Goal: Task Accomplishment & Management: Manage account settings

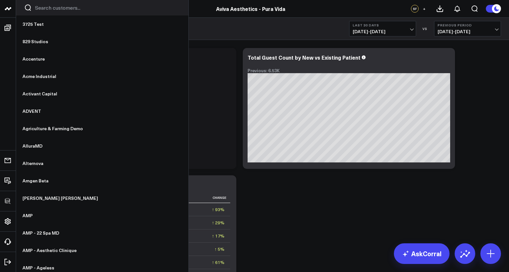
click at [11, 10] on icon at bounding box center [8, 9] width 8 height 8
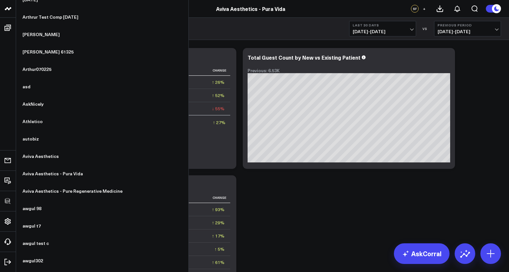
scroll to position [1023, 0]
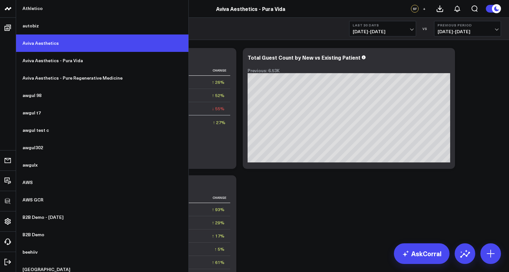
click at [57, 48] on link "Aviva Aesthetics" at bounding box center [102, 42] width 172 height 17
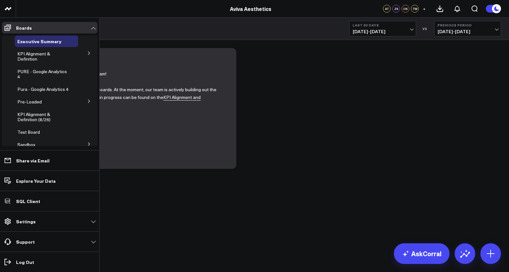
click at [88, 52] on icon at bounding box center [89, 52] width 2 height 3
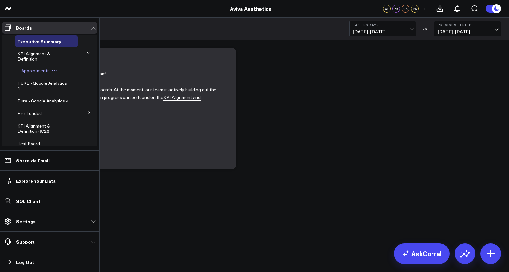
click at [46, 72] on span "Appointments" at bounding box center [35, 70] width 28 height 6
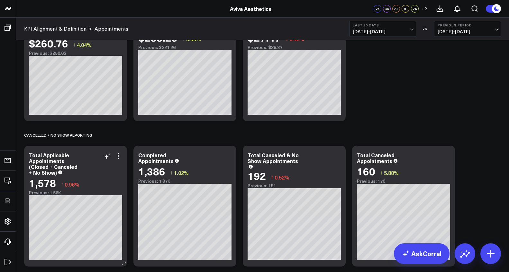
scroll to position [357, 0]
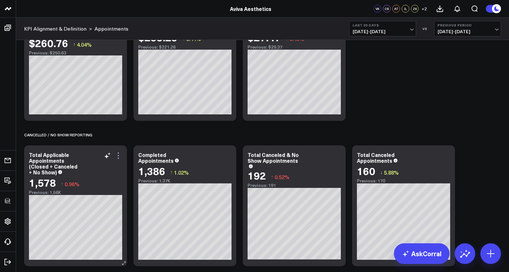
click at [119, 154] on icon at bounding box center [119, 156] width 8 height 8
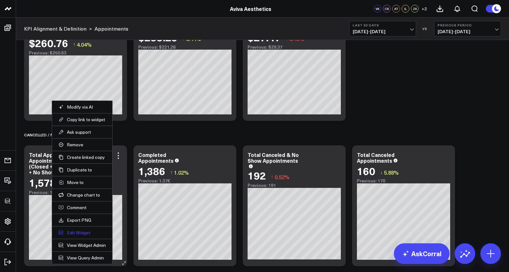
click at [90, 230] on button "Edit Widget" at bounding box center [82, 232] width 47 height 6
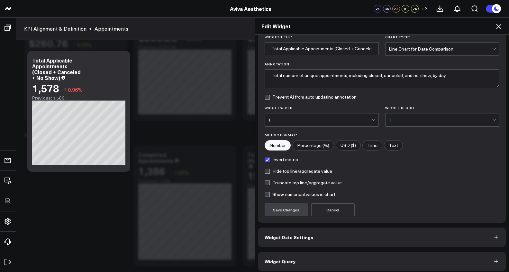
scroll to position [27, 0]
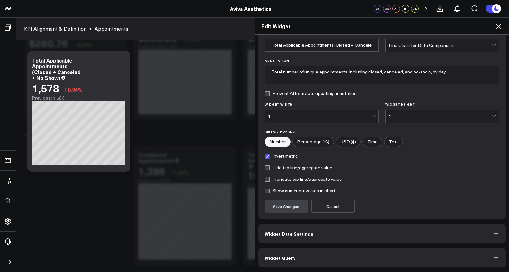
click at [318, 261] on button "Widget Query" at bounding box center [382, 257] width 248 height 19
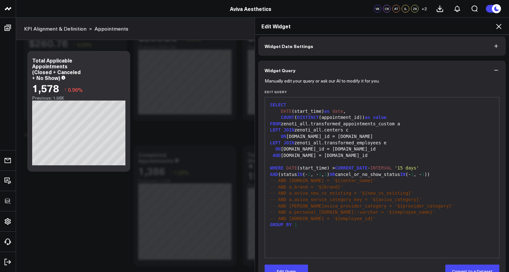
scroll to position [0, 0]
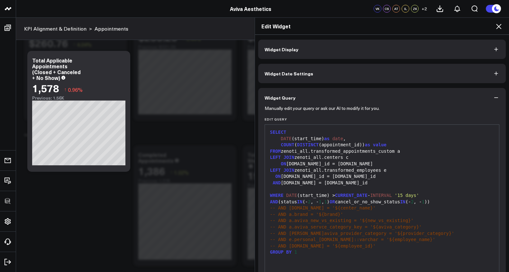
click at [499, 26] on icon at bounding box center [498, 26] width 5 height 5
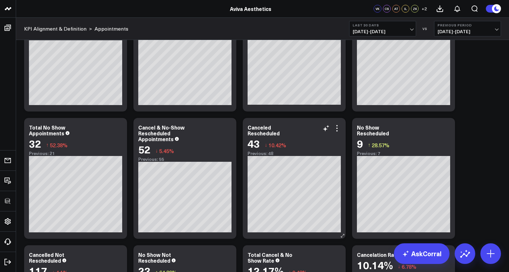
scroll to position [520, 0]
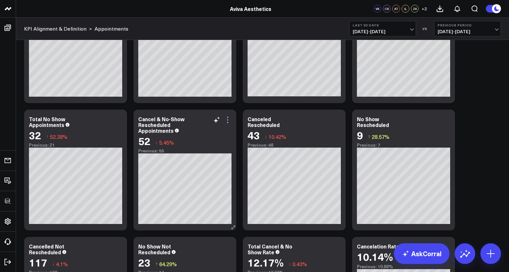
click at [230, 119] on icon at bounding box center [228, 120] width 8 height 8
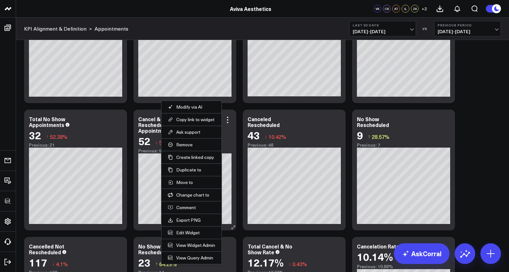
click at [191, 235] on li "Edit Widget" at bounding box center [191, 232] width 60 height 13
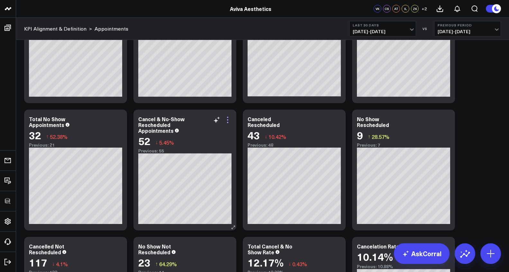
click at [225, 120] on icon at bounding box center [228, 120] width 8 height 8
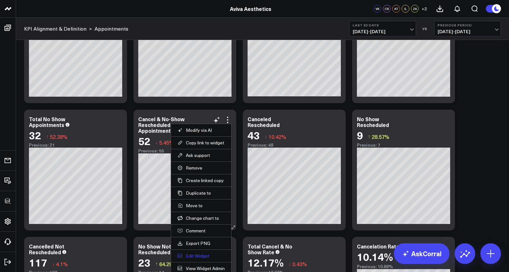
click at [194, 253] on button "Edit Widget" at bounding box center [201, 256] width 47 height 6
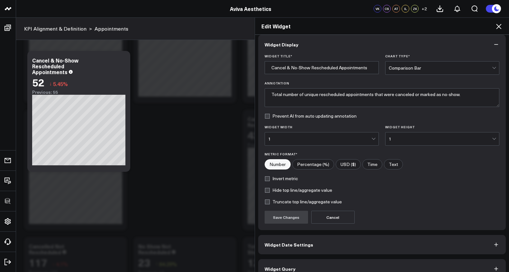
scroll to position [16, 0]
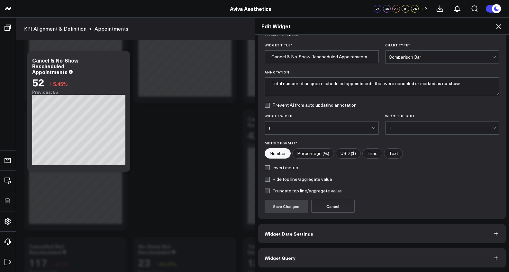
click at [316, 255] on button "Widget Query" at bounding box center [382, 257] width 248 height 19
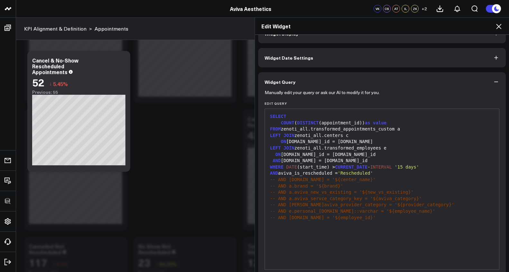
scroll to position [0, 0]
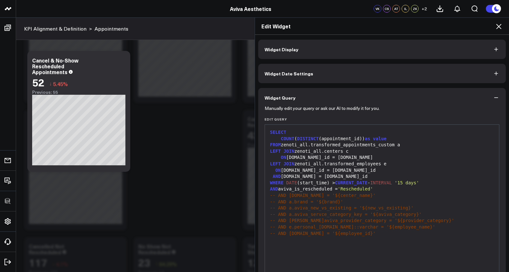
click at [498, 26] on icon at bounding box center [498, 26] width 5 height 5
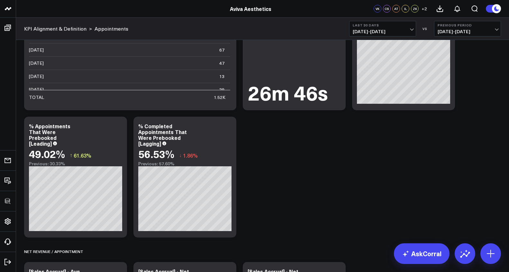
scroll to position [105, 0]
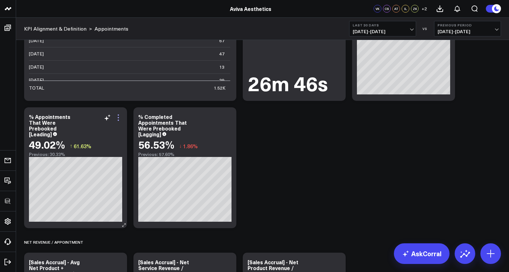
click at [119, 118] on icon at bounding box center [119, 118] width 8 height 8
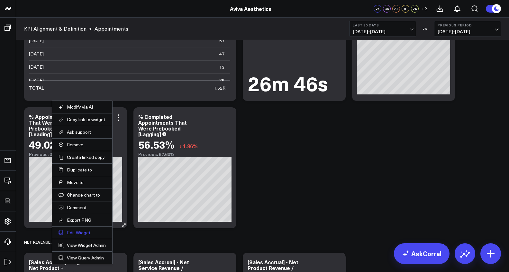
click at [87, 232] on button "Edit Widget" at bounding box center [82, 232] width 47 height 6
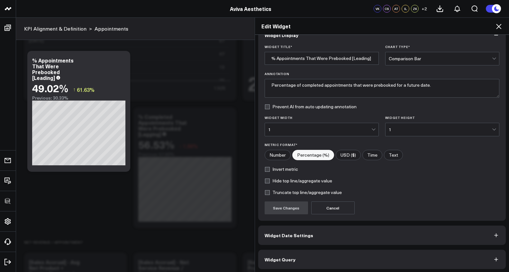
scroll to position [16, 0]
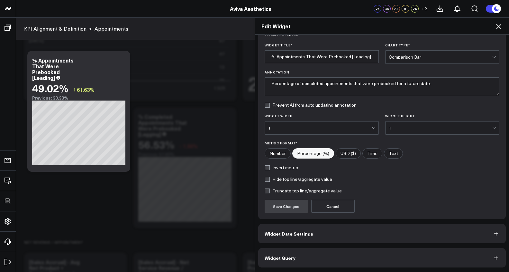
click at [323, 254] on button "Widget Query" at bounding box center [382, 257] width 248 height 19
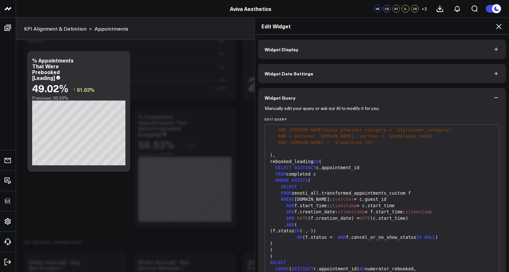
scroll to position [139, 0]
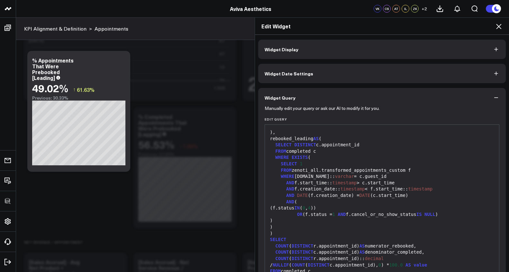
click at [498, 26] on icon at bounding box center [499, 27] width 8 height 8
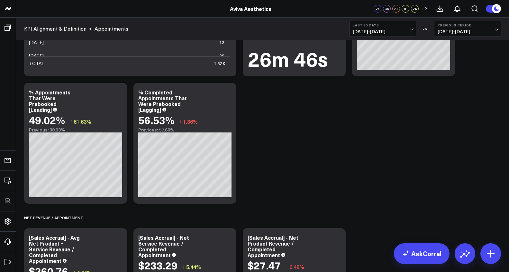
scroll to position [128, 0]
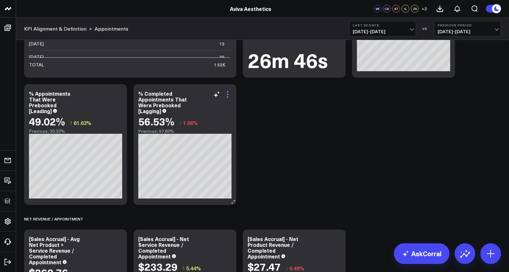
click at [230, 95] on icon at bounding box center [228, 94] width 8 height 8
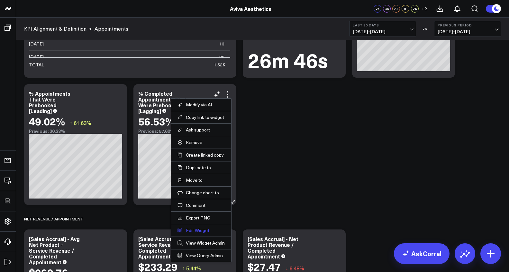
click at [206, 230] on button "Edit Widget" at bounding box center [201, 230] width 47 height 6
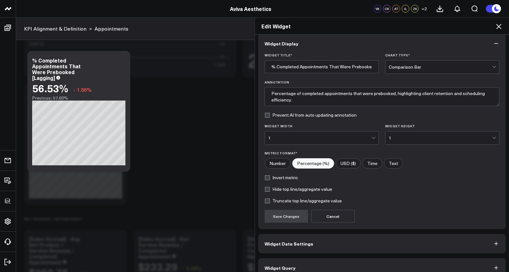
scroll to position [16, 0]
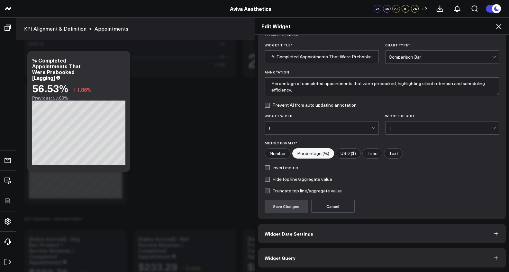
click at [346, 259] on button "Widget Query" at bounding box center [382, 257] width 248 height 19
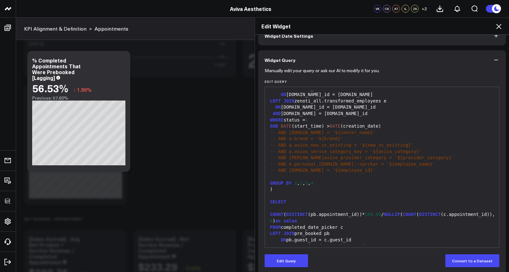
scroll to position [44, 0]
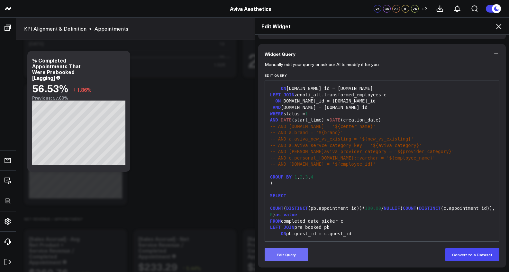
click at [290, 259] on button "Edit Query" at bounding box center [286, 254] width 43 height 13
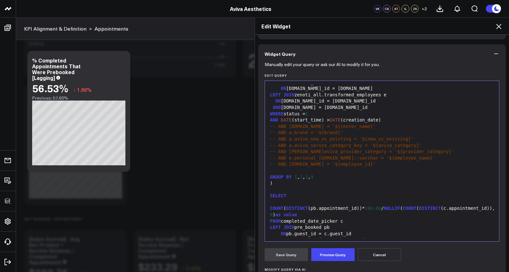
click at [320, 224] on div "LEFT JOIN pre_booked pb" at bounding box center [382, 227] width 228 height 6
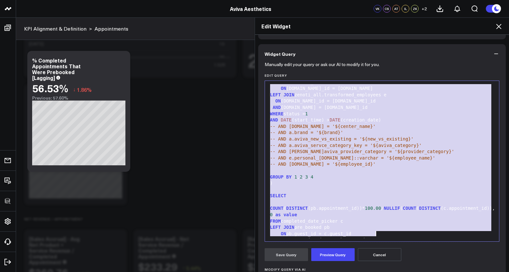
copy div "WITH completed_date_picker AS ( SELECT DATE (start_time) as start_date, DATE (c…"
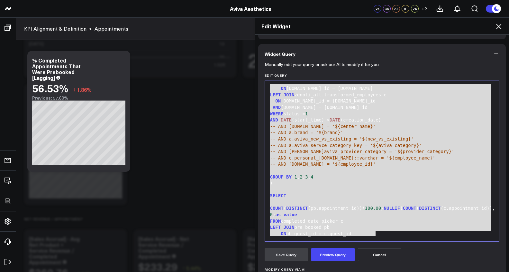
click at [496, 27] on icon at bounding box center [499, 27] width 8 height 8
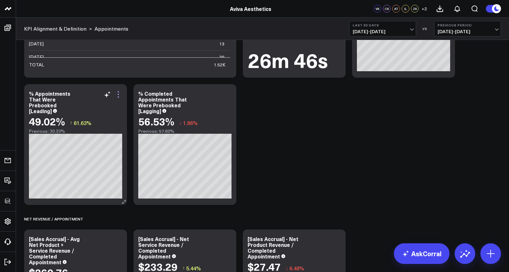
click at [119, 92] on icon at bounding box center [119, 94] width 8 height 8
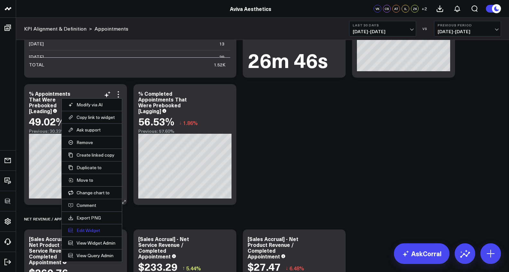
click at [84, 230] on button "Edit Widget" at bounding box center [91, 230] width 47 height 6
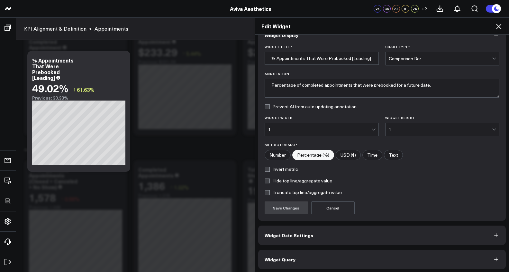
scroll to position [16, 0]
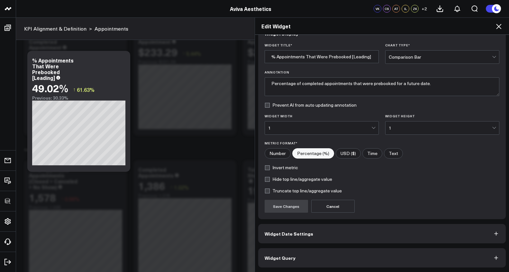
click at [310, 257] on button "Widget Query" at bounding box center [382, 257] width 248 height 19
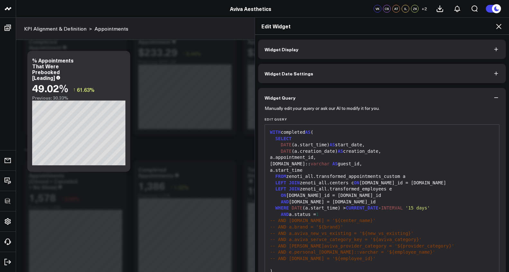
click at [322, 219] on span "-- AND c.name = '${center_name}'" at bounding box center [323, 219] width 106 height 5
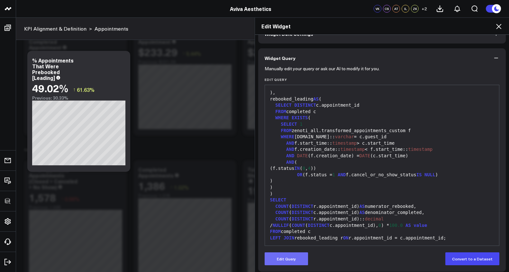
scroll to position [44, 0]
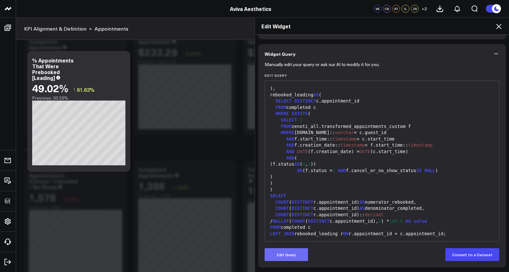
click at [293, 254] on button "Edit Query" at bounding box center [286, 254] width 43 height 13
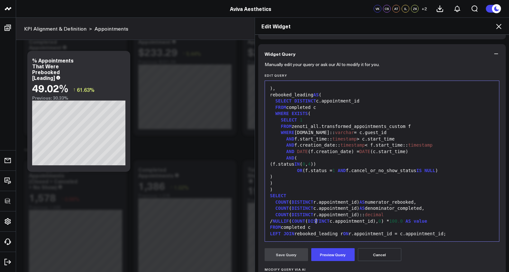
click at [305, 223] on span "COUNT" at bounding box center [299, 220] width 14 height 5
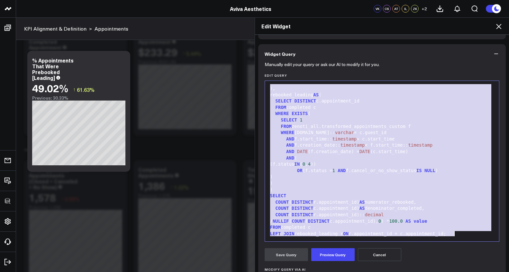
copy div "WITH completed AS ( SELECT DATE (a.start_time) AS start_date, DATE (a.creation_…"
click at [386, 150] on div "AND DATE (f.creation_date) = DATE (c.start_time)" at bounding box center [382, 151] width 228 height 6
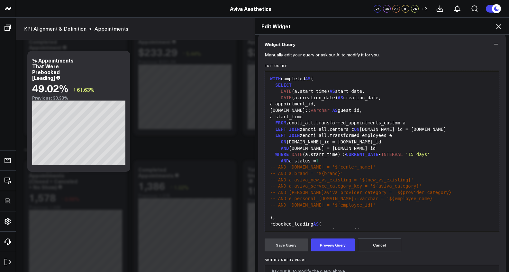
scroll to position [52, 0]
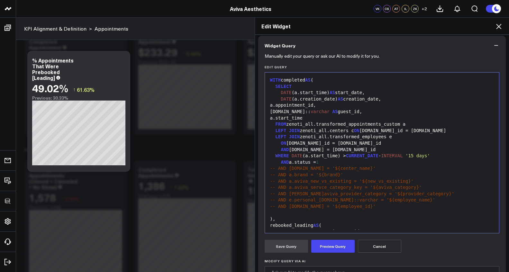
click at [496, 27] on icon at bounding box center [499, 27] width 8 height 8
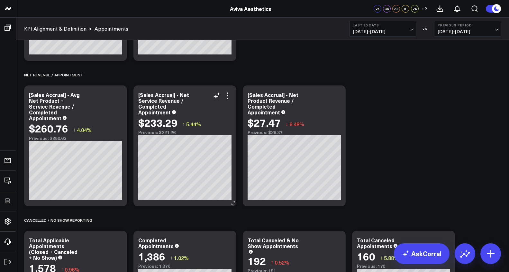
scroll to position [149, 0]
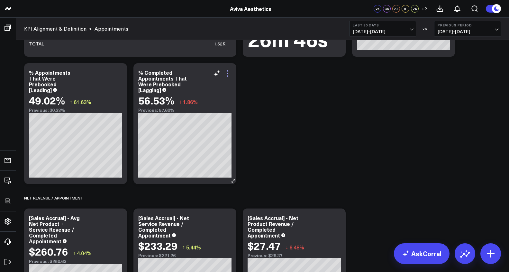
click at [230, 76] on icon at bounding box center [228, 73] width 8 height 8
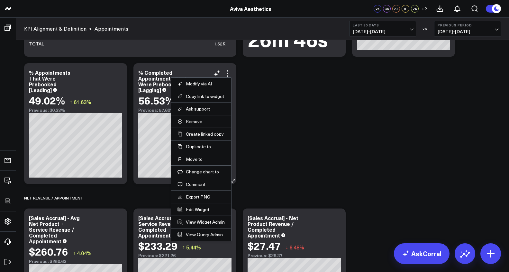
click at [202, 204] on li "Edit Widget" at bounding box center [201, 209] width 60 height 13
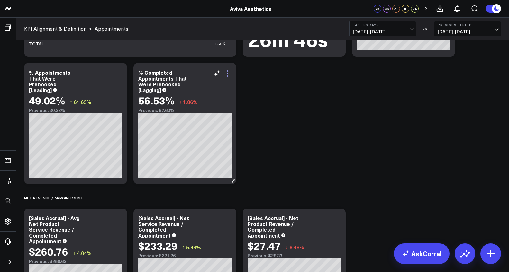
click at [227, 72] on icon at bounding box center [228, 73] width 8 height 8
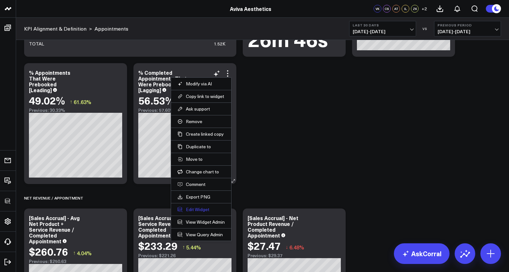
click at [198, 209] on button "Edit Widget" at bounding box center [201, 209] width 47 height 6
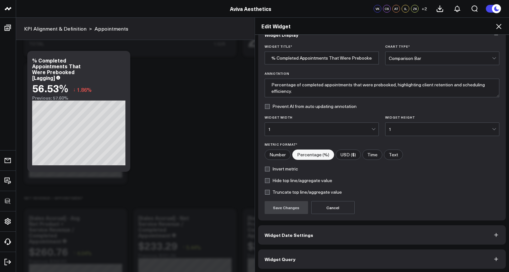
scroll to position [16, 0]
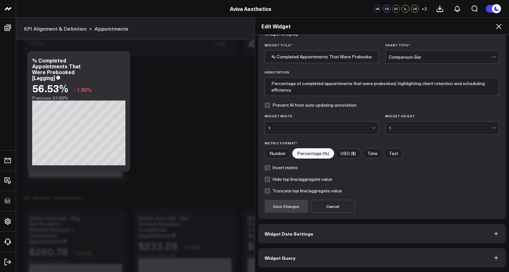
drag, startPoint x: 329, startPoint y: 268, endPoint x: 328, endPoint y: 263, distance: 4.5
click at [329, 268] on div "Widget Display Widget Title * % Completed Appointments That Were Prebooked [Lag…" at bounding box center [382, 153] width 254 height 237
click at [328, 263] on button "Widget Query" at bounding box center [382, 257] width 248 height 19
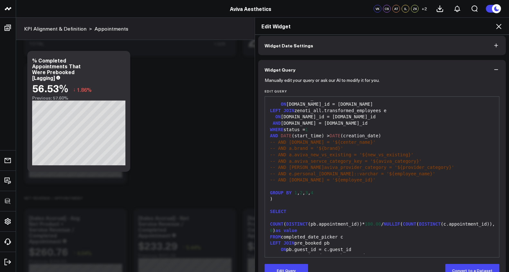
scroll to position [29, 0]
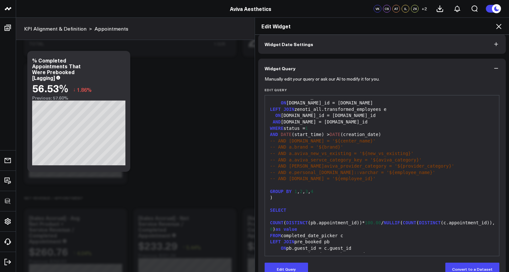
click at [183, 133] on div "Edit Widget Widget Display Widget Date Settings Widget Query Manually edit your…" at bounding box center [254, 144] width 509 height 254
click at [502, 32] on div "Edit Widget" at bounding box center [382, 26] width 254 height 17
click at [501, 32] on div "Edit Widget" at bounding box center [382, 26] width 254 height 17
click at [497, 29] on icon at bounding box center [499, 27] width 8 height 8
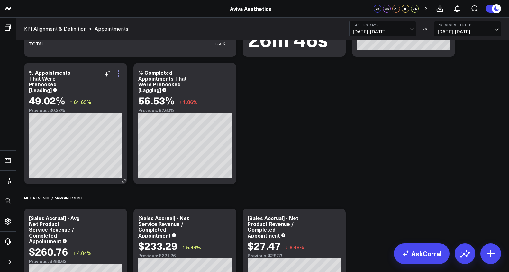
click at [120, 73] on icon at bounding box center [119, 73] width 8 height 8
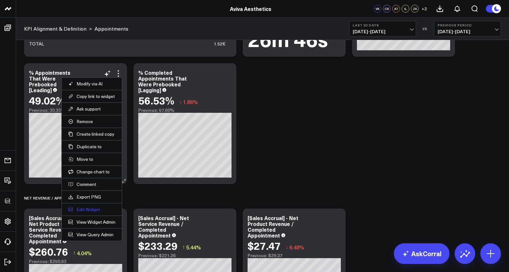
click at [101, 211] on button "Edit Widget" at bounding box center [91, 209] width 47 height 6
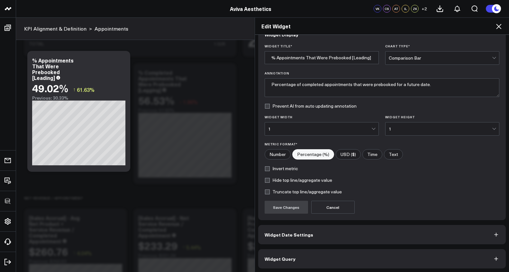
scroll to position [16, 0]
click at [303, 249] on button "Widget Query" at bounding box center [382, 257] width 248 height 19
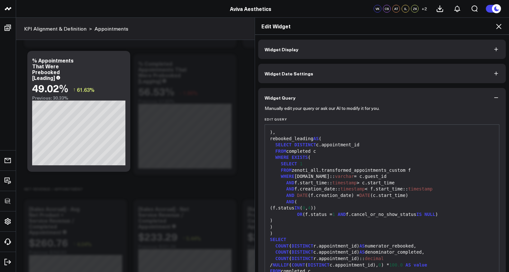
scroll to position [165, 0]
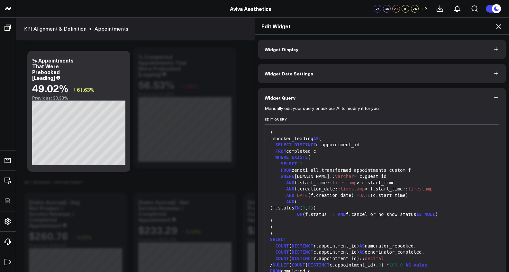
click at [497, 25] on icon at bounding box center [499, 27] width 8 height 8
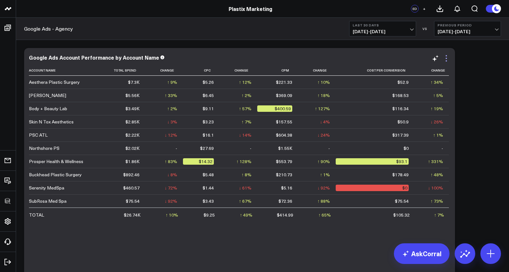
click at [445, 61] on icon at bounding box center [447, 58] width 8 height 8
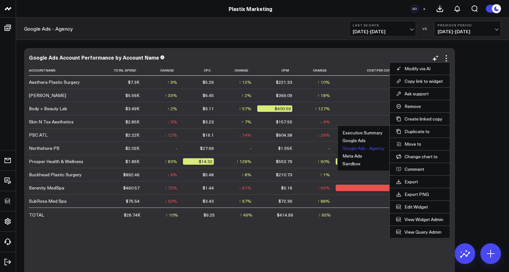
click at [367, 149] on button "Google Ads - Agency" at bounding box center [364, 148] width 42 height 5
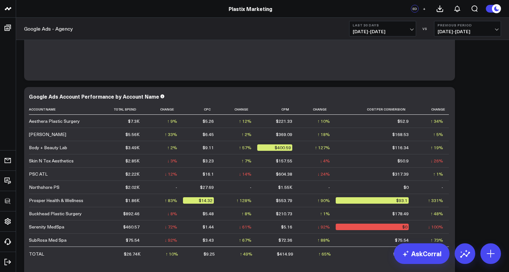
scroll to position [217, 0]
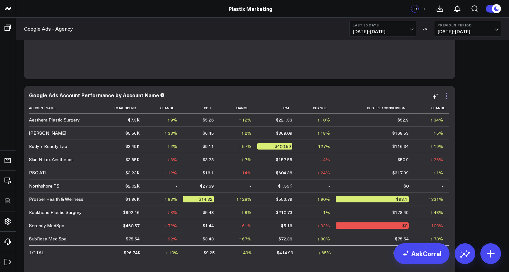
click at [448, 95] on icon at bounding box center [447, 96] width 8 height 8
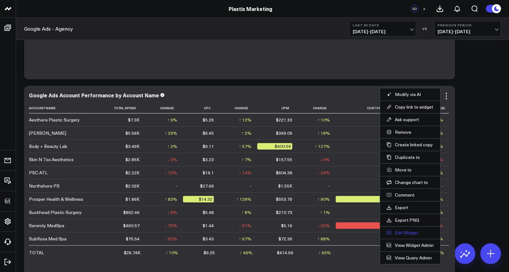
click at [412, 235] on button "Edit Widget" at bounding box center [410, 232] width 47 height 6
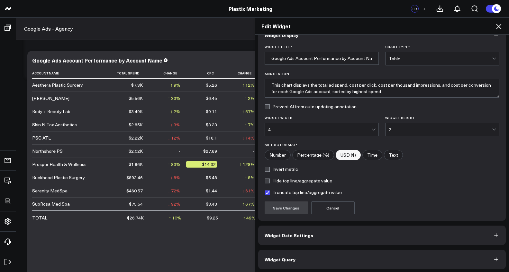
scroll to position [16, 0]
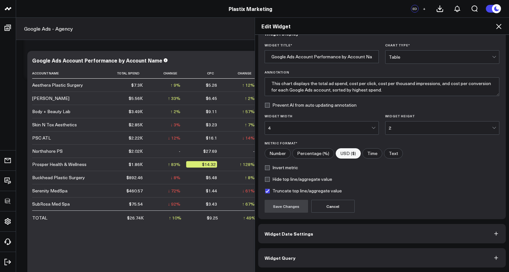
click at [399, 250] on button "Widget Query" at bounding box center [382, 257] width 248 height 19
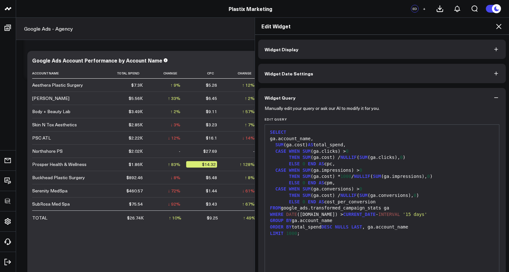
click at [336, 140] on div "ga.account_name," at bounding box center [382, 138] width 228 height 6
drag, startPoint x: 314, startPoint y: 139, endPoint x: 282, endPoint y: 139, distance: 31.5
click at [282, 139] on div "ga.account_name," at bounding box center [382, 138] width 228 height 6
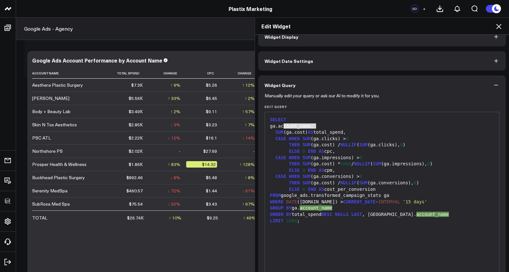
scroll to position [44, 0]
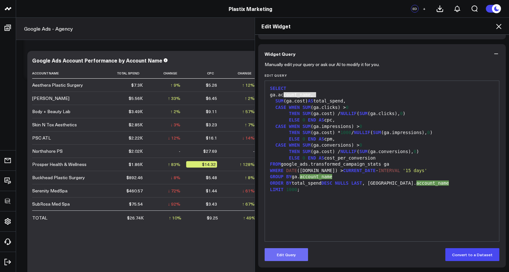
click at [281, 258] on button "Edit Query" at bounding box center [286, 254] width 43 height 13
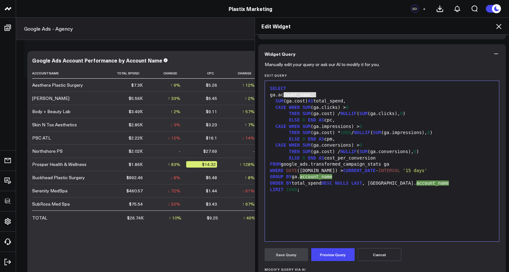
click at [306, 88] on div "SELECT" at bounding box center [382, 88] width 228 height 6
drag, startPoint x: 314, startPoint y: 94, endPoint x: 281, endPoint y: 95, distance: 32.9
click at [281, 95] on div "ga.account_name," at bounding box center [382, 95] width 228 height 6
drag, startPoint x: 312, startPoint y: 94, endPoint x: 282, endPoint y: 95, distance: 29.9
click at [282, 95] on div "ga.campaign_id," at bounding box center [382, 95] width 228 height 6
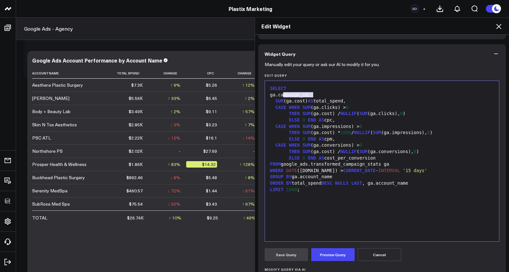
copy div "campaign_id"
drag, startPoint x: 334, startPoint y: 176, endPoint x: 301, endPoint y: 179, distance: 33.2
click at [301, 179] on div "GROUP BY ga.account_name" at bounding box center [382, 176] width 228 height 6
drag, startPoint x: 407, startPoint y: 183, endPoint x: 380, endPoint y: 183, distance: 27.3
click at [380, 183] on div "ORDER BY total_spend DESC NULLS LAST , ga.account_name" at bounding box center [382, 183] width 228 height 6
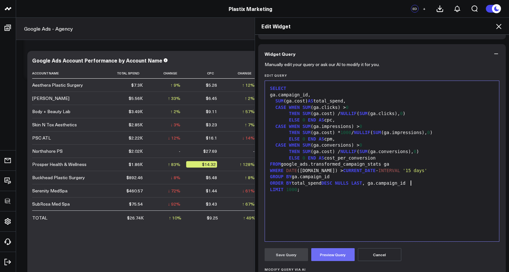
click at [337, 251] on button "Preview Query" at bounding box center [332, 254] width 43 height 13
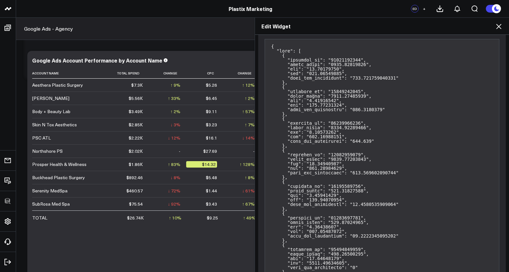
scroll to position [124, 0]
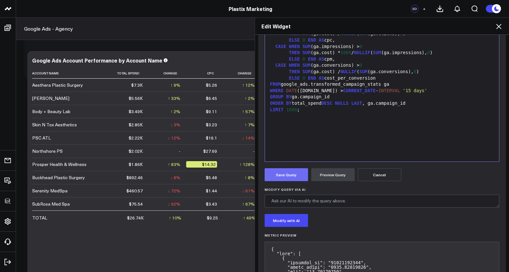
click at [297, 179] on button "Save Query" at bounding box center [286, 174] width 43 height 13
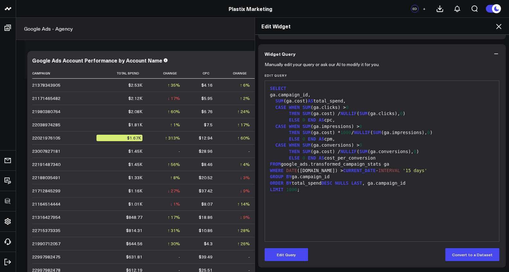
click at [325, 93] on div "ga.campaign_id," at bounding box center [382, 95] width 228 height 6
click at [273, 252] on button "Edit Query" at bounding box center [286, 254] width 43 height 13
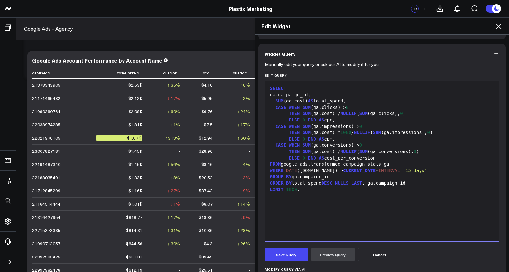
click at [320, 101] on div "SUM (ga.cost) AS total_spend," at bounding box center [382, 101] width 228 height 6
click at [320, 97] on div "ga.campaign_id," at bounding box center [382, 95] width 228 height 6
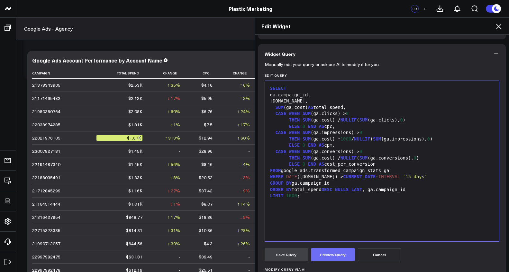
click at [323, 258] on button "Preview Query" at bounding box center [332, 254] width 43 height 13
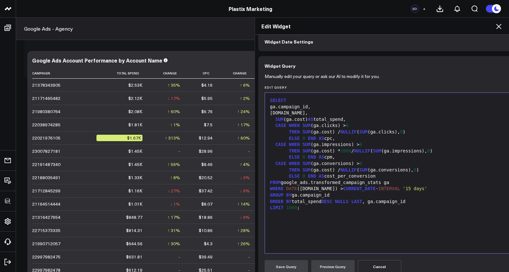
scroll to position [29, 0]
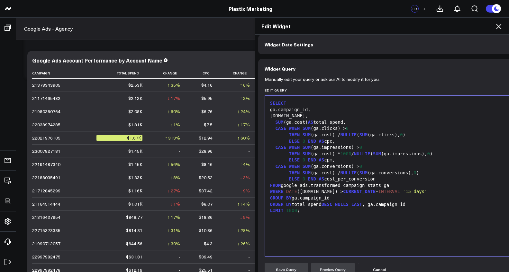
click at [331, 198] on div "GROUP BY ga.campaign_id" at bounding box center [408, 198] width 280 height 6
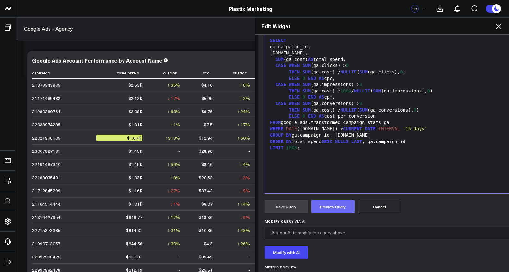
click at [331, 206] on button "Preview Query" at bounding box center [332, 206] width 43 height 13
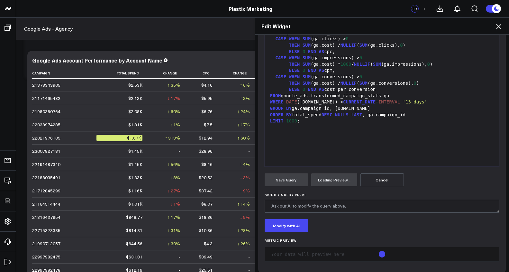
scroll to position [124, 0]
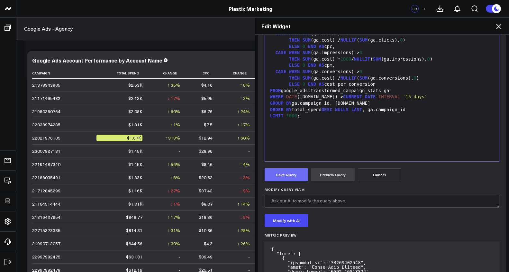
click at [291, 174] on button "Save Query" at bounding box center [286, 174] width 43 height 13
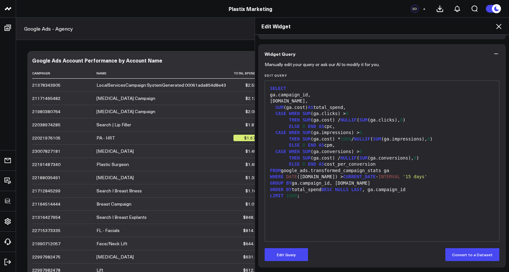
scroll to position [320, 0]
click at [180, 226] on div "Edit Widget Widget Display Widget Date Settings Widget Query Manually edit your…" at bounding box center [254, 144] width 509 height 254
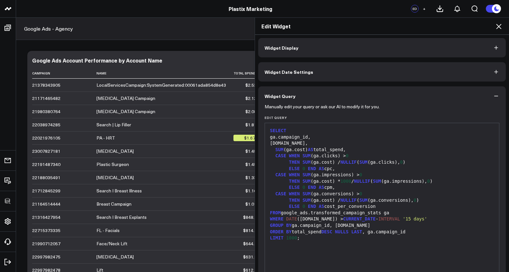
scroll to position [0, 0]
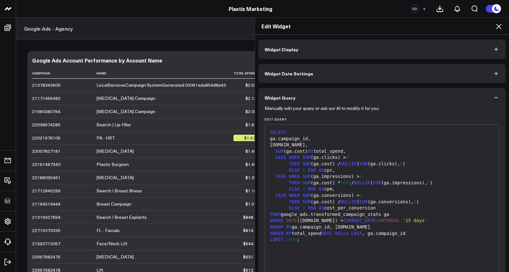
click at [372, 56] on button "Widget Display" at bounding box center [382, 49] width 248 height 19
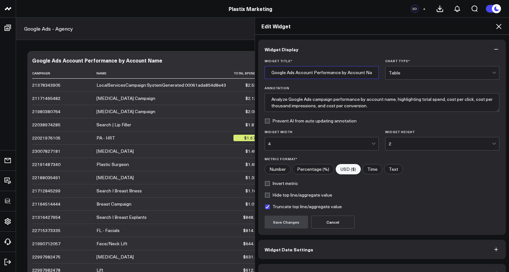
scroll to position [0, 5]
drag, startPoint x: 346, startPoint y: 73, endPoint x: 395, endPoint y: 75, distance: 49.9
click at [395, 75] on div "Widget Title * Google Ads Account Performance by Account Name Chart Type * Table" at bounding box center [382, 69] width 235 height 21
type input "Google Ads Account Performance by Campaign"
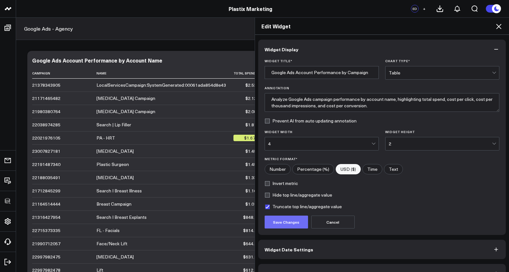
click at [287, 226] on button "Save Changes" at bounding box center [286, 221] width 43 height 13
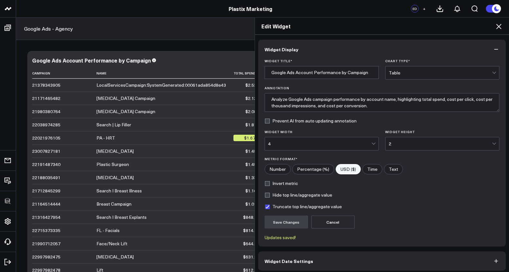
click at [193, 139] on div "Edit Widget Widget Display Widget Title * Google Ads Account Performance by Cam…" at bounding box center [254, 144] width 509 height 254
click at [496, 27] on icon at bounding box center [499, 27] width 8 height 8
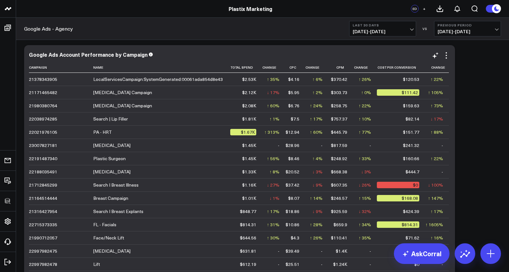
scroll to position [255, 0]
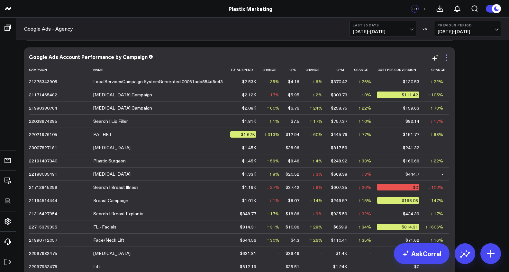
click at [446, 61] on icon at bounding box center [447, 58] width 8 height 8
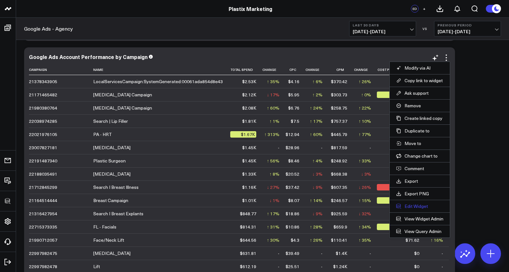
click at [414, 207] on button "Edit Widget" at bounding box center [419, 206] width 47 height 6
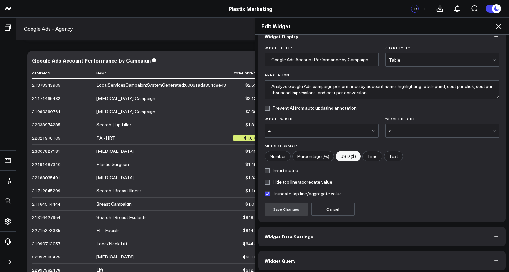
scroll to position [16, 0]
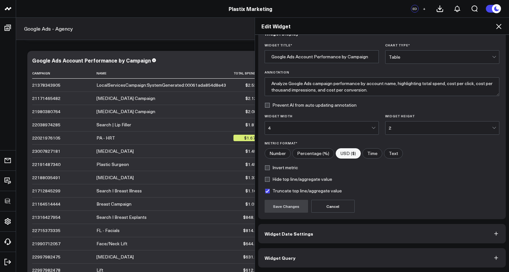
click at [369, 253] on button "Widget Query" at bounding box center [382, 257] width 248 height 19
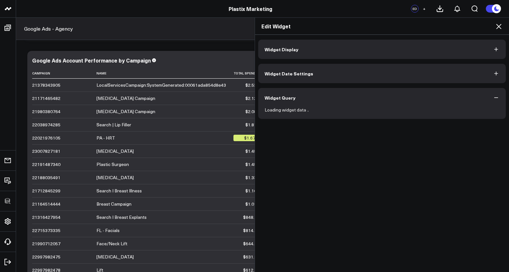
scroll to position [0, 0]
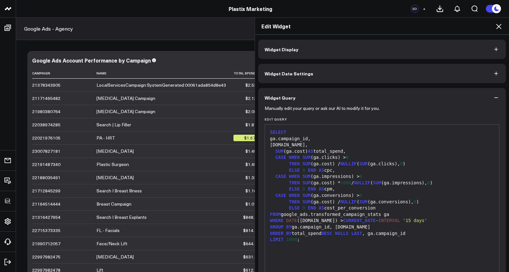
click at [314, 140] on div "ga.campaign_id," at bounding box center [382, 138] width 228 height 6
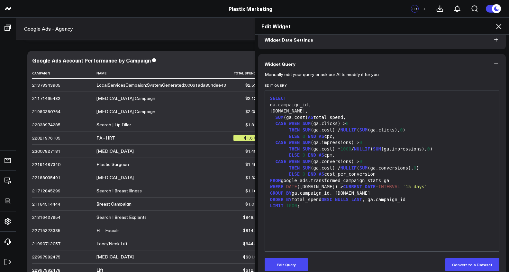
scroll to position [44, 0]
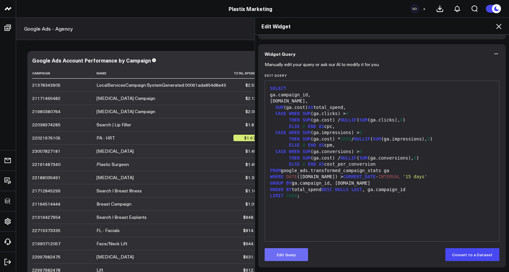
click at [282, 254] on button "Edit Query" at bounding box center [286, 254] width 43 height 13
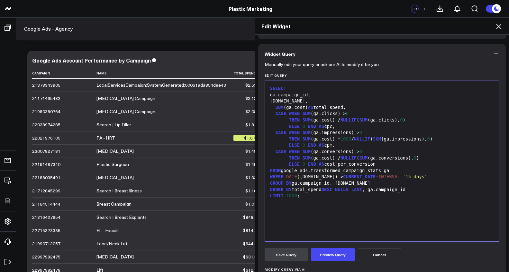
click at [312, 96] on div "ga.campaign_id," at bounding box center [382, 95] width 228 height 6
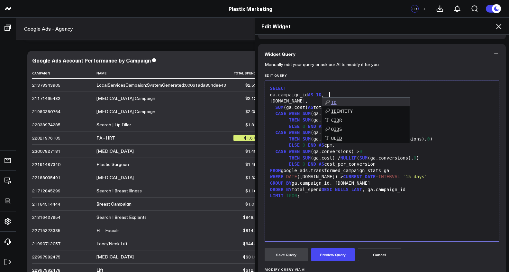
click at [322, 94] on span "ID" at bounding box center [318, 94] width 5 height 5
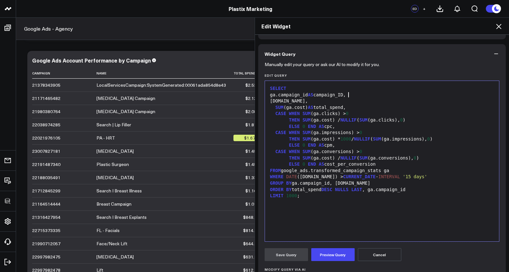
click at [308, 100] on div "ga.name," at bounding box center [382, 101] width 228 height 6
click at [316, 251] on button "Preview Query" at bounding box center [332, 254] width 43 height 13
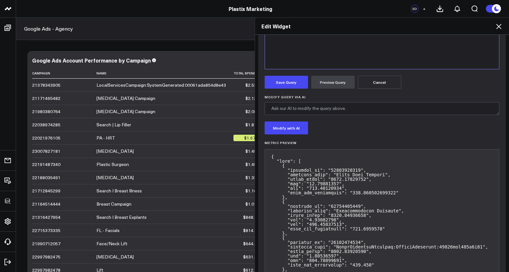
scroll to position [40, 0]
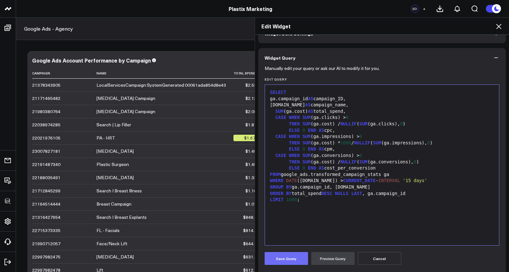
click at [287, 261] on button "Save Query" at bounding box center [286, 258] width 43 height 13
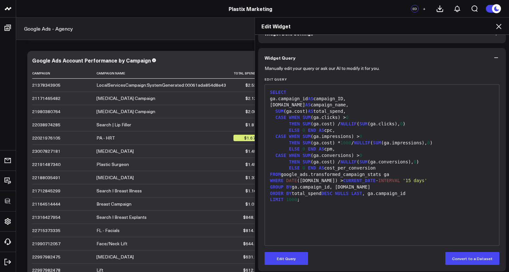
click at [500, 28] on icon at bounding box center [499, 27] width 8 height 8
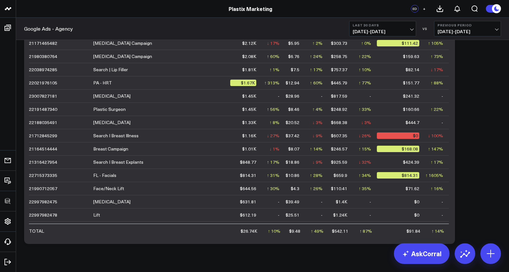
scroll to position [320, 0]
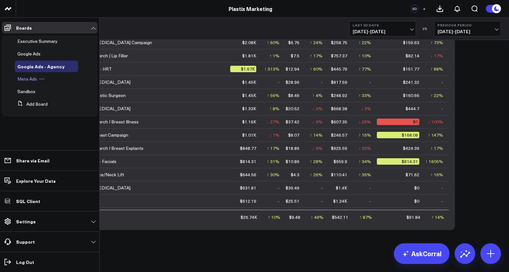
click at [31, 79] on span "Meta Ads" at bounding box center [27, 79] width 20 height 6
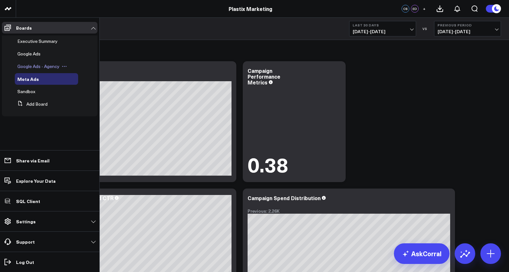
click at [27, 65] on span "Google Ads - Agency" at bounding box center [38, 66] width 42 height 6
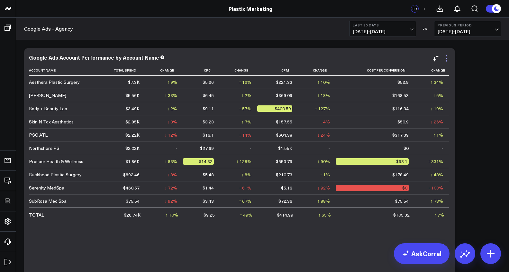
click at [448, 60] on icon at bounding box center [447, 58] width 8 height 8
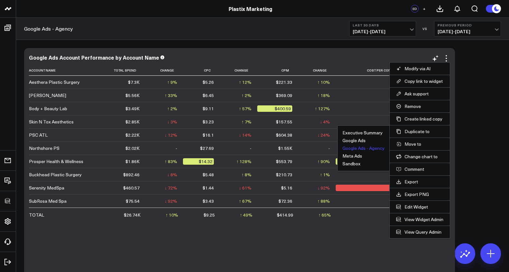
click at [364, 146] on button "Google Ads - Agency" at bounding box center [364, 148] width 42 height 5
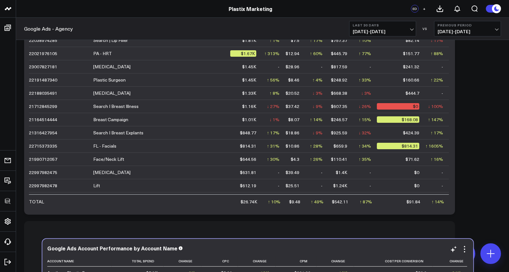
scroll to position [558, 0]
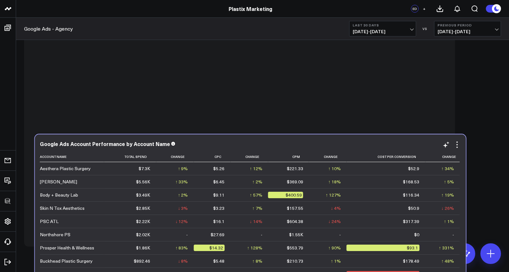
drag, startPoint x: 290, startPoint y: 99, endPoint x: 301, endPoint y: 132, distance: 35.2
click at [301, 141] on div "Google Ads Account Performance by Account Name" at bounding box center [250, 144] width 421 height 6
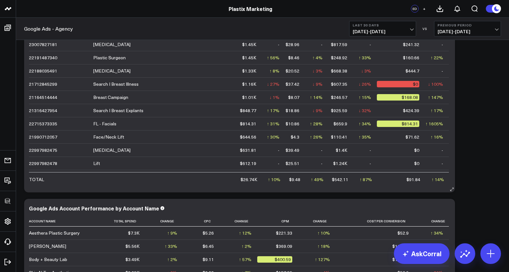
scroll to position [400, 0]
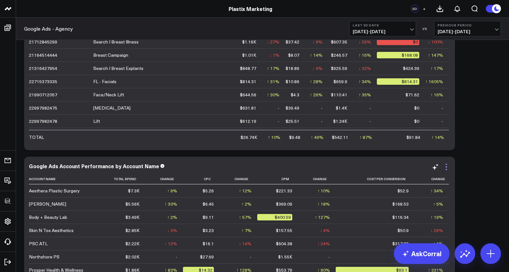
click at [443, 166] on icon at bounding box center [447, 167] width 8 height 8
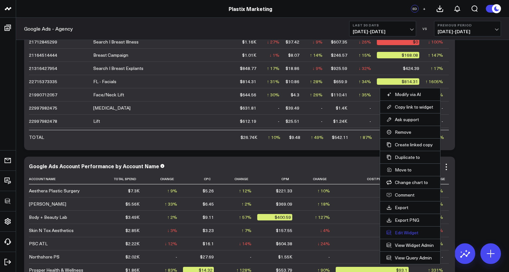
click at [408, 233] on button "Edit Widget" at bounding box center [410, 232] width 47 height 6
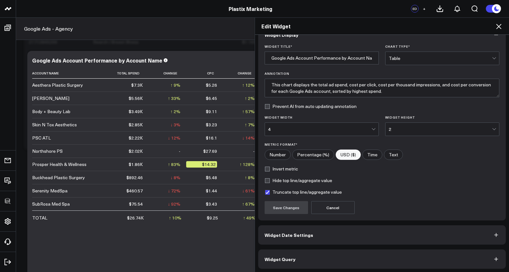
scroll to position [16, 0]
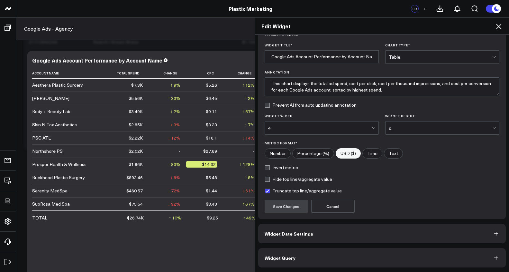
click at [406, 251] on button "Widget Query" at bounding box center [382, 257] width 248 height 19
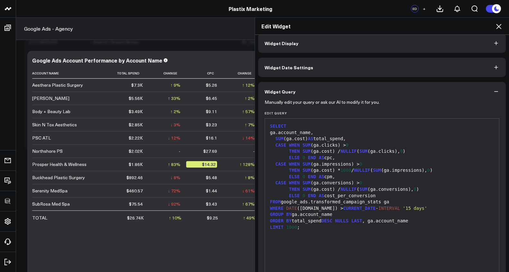
scroll to position [44, 0]
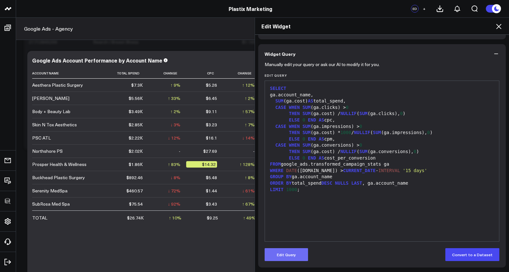
click at [296, 250] on button "Edit Query" at bounding box center [286, 254] width 43 height 13
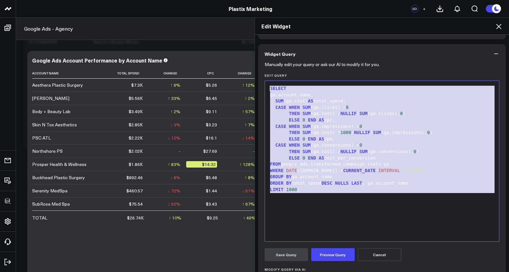
drag, startPoint x: 321, startPoint y: 195, endPoint x: 240, endPoint y: 73, distance: 146.1
click at [240, 73] on div "Edit Widget Widget Display Widget Date Settings Widget Query Manually edit your…" at bounding box center [254, 144] width 509 height 254
copy div "SELECT ga.account_name, SUM (ga.cost) AS total_spend, CASE WHEN SUM (ga.clicks)…"
click at [367, 153] on span "SUM" at bounding box center [364, 151] width 8 height 5
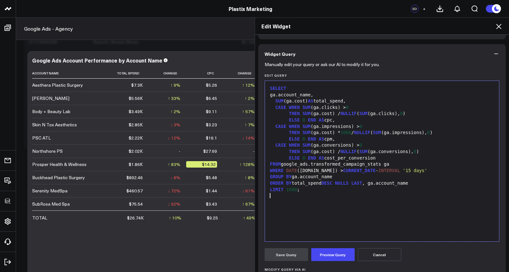
click at [390, 197] on div at bounding box center [382, 195] width 228 height 6
click at [339, 252] on button "Preview Query" at bounding box center [332, 254] width 43 height 13
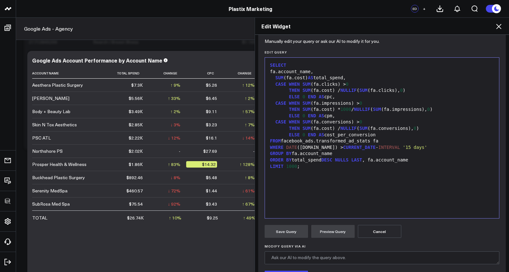
scroll to position [60, 0]
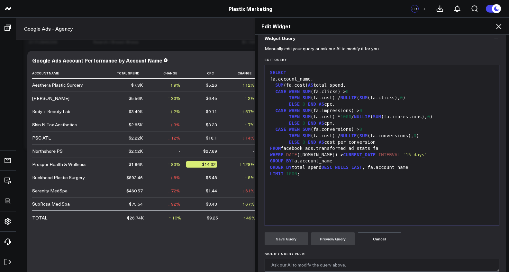
click at [338, 201] on div "SELECT fa.account_name, SUM (fa.cost) AS total_spend, CASE WHEN SUM (fa.clicks)…" at bounding box center [382, 145] width 228 height 154
click at [297, 86] on div "SUM (fa.cost) AS total_spend," at bounding box center [382, 85] width 228 height 6
click at [322, 115] on div "THEN SUM (fa.cost) * 1000 / NULLIF ( SUM (fa.impressions), 0 )" at bounding box center [382, 117] width 228 height 6
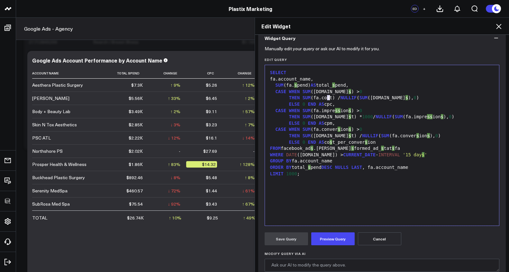
click at [326, 99] on div "THEN SUM (fa.cost) / NULLIF ( SUM (fa.click s ), 0 )" at bounding box center [382, 98] width 228 height 6
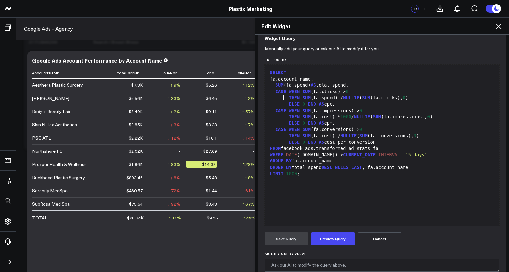
click at [281, 97] on div "THEN SUM (fa.spend) / NULLIF ( SUM (fa.clicks), 0 )" at bounding box center [382, 98] width 228 height 6
click at [325, 115] on div "THEN SUM (fa.cost) * 1000 / NULLIF ( SUM (fa.impressions), 0 )" at bounding box center [382, 117] width 228 height 6
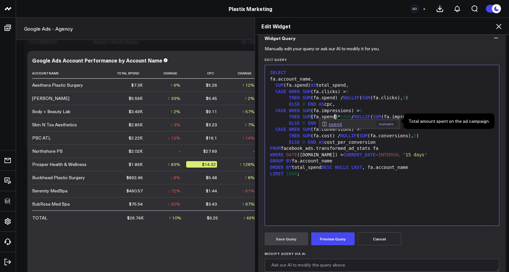
click at [298, 112] on div "CASE WHEN SUM (fa.impressions) > 0" at bounding box center [382, 110] width 228 height 6
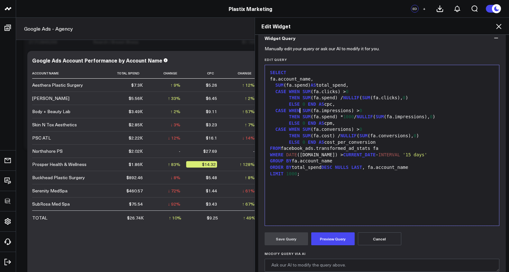
click at [325, 134] on div "THEN SUM (fa.cost) / NULLIF ( SUM (fa.conversions), 0 )" at bounding box center [382, 136] width 228 height 6
click at [307, 130] on span "SUM" at bounding box center [307, 128] width 8 height 5
click at [330, 143] on div "ELSE 0 END AS cost_per_conversion" at bounding box center [382, 142] width 228 height 6
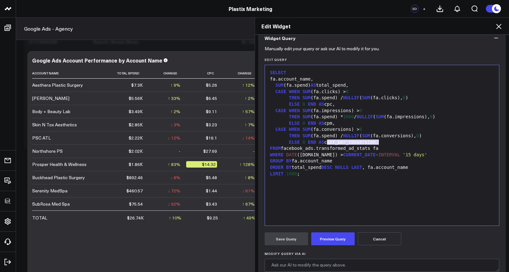
click at [337, 143] on div "ELSE 0 END AS cost_per_conversion" at bounding box center [382, 142] width 228 height 6
click at [325, 140] on div "ELSE 0 END AS cost_per_conversion" at bounding box center [382, 142] width 228 height 6
click at [338, 238] on button "Preview Query" at bounding box center [332, 238] width 43 height 13
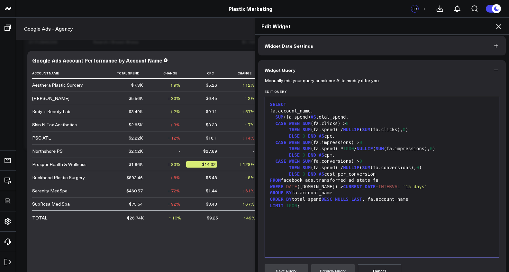
scroll to position [42, 0]
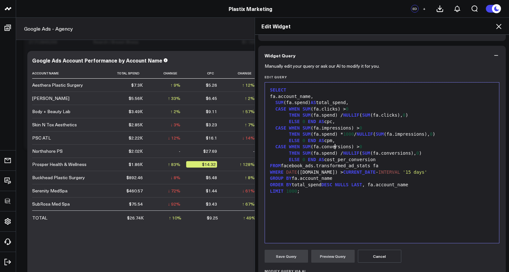
click at [333, 148] on div "CASE WHEN SUM (fa.conversions) > 0" at bounding box center [382, 146] width 228 height 6
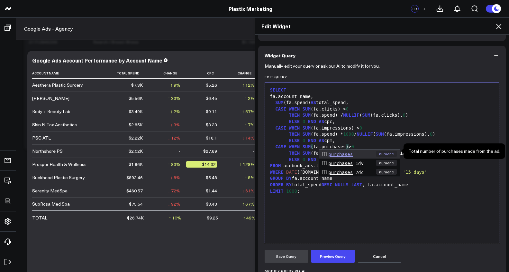
click at [364, 137] on div "ELSE 0 END AS cpm," at bounding box center [382, 140] width 228 height 6
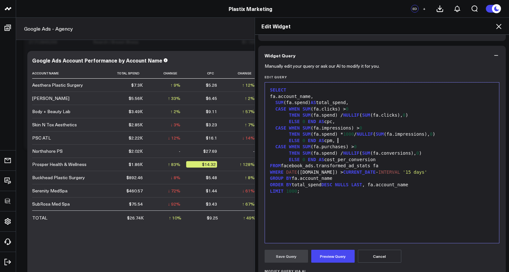
click at [395, 153] on div "THEN SUM (fa.spend) / NULLIF ( SUM (fa.conversions), 0 )" at bounding box center [382, 153] width 228 height 6
click at [396, 128] on div "CASE WHEN SUM (fa.impressions) > 0" at bounding box center [382, 128] width 228 height 6
click at [338, 260] on button "Preview Query" at bounding box center [332, 255] width 43 height 13
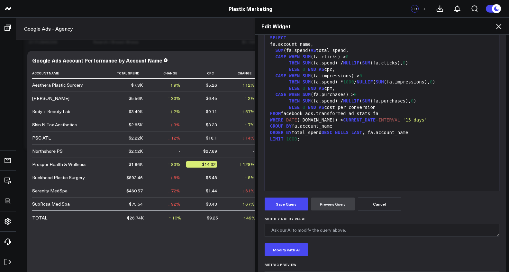
scroll to position [49, 0]
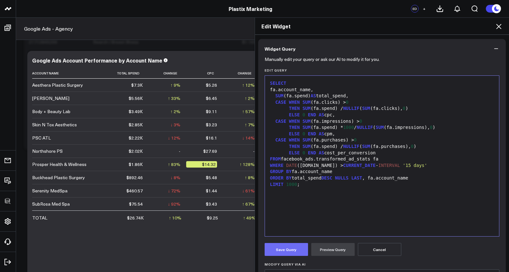
click at [284, 253] on button "Save Query" at bounding box center [286, 249] width 43 height 13
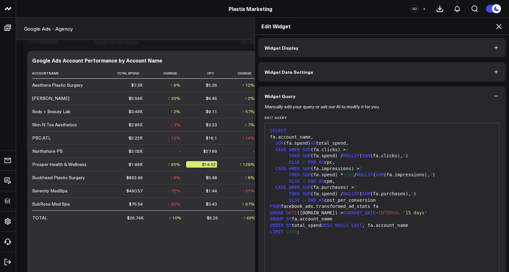
scroll to position [0, 0]
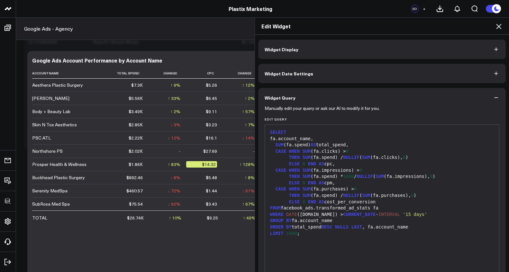
click at [303, 44] on button "Widget Display" at bounding box center [382, 49] width 248 height 19
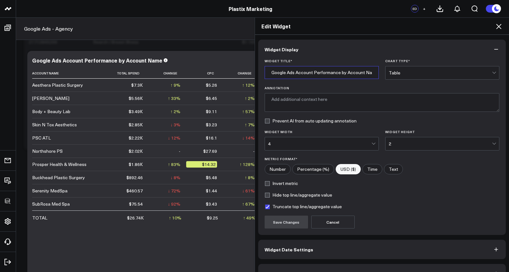
drag, startPoint x: 284, startPoint y: 73, endPoint x: 257, endPoint y: 74, distance: 27.3
click at [258, 74] on div "Widget Title * Google Ads Account Performance by Account Name Chart Type * Tabl…" at bounding box center [382, 147] width 248 height 176
type input "Facebook Ads Account Performance by Account Name"
click at [270, 221] on button "Save Changes" at bounding box center [286, 221] width 43 height 13
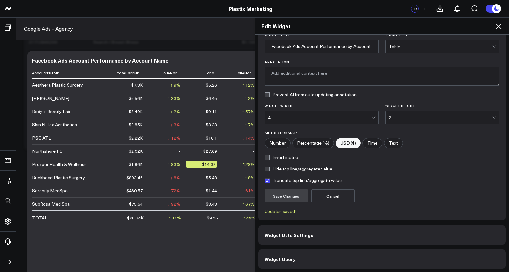
scroll to position [27, 0]
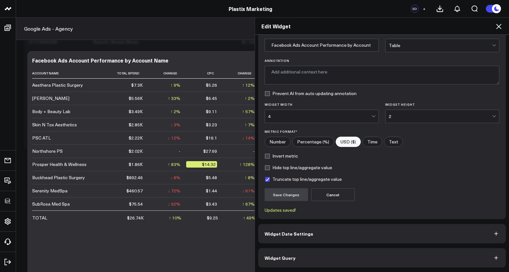
click at [312, 255] on button "Widget Query" at bounding box center [382, 257] width 248 height 19
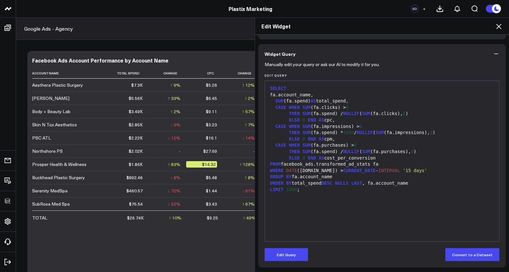
scroll to position [574, 0]
click at [499, 27] on icon at bounding box center [498, 26] width 5 height 5
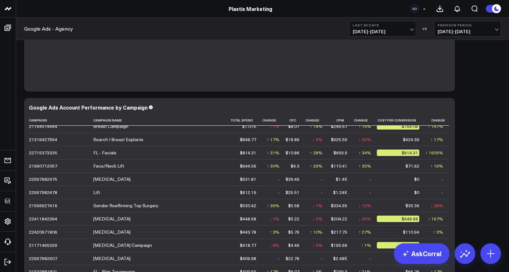
scroll to position [203, 0]
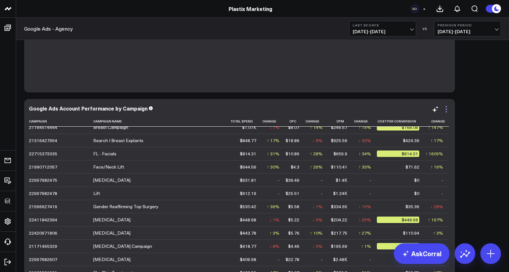
click at [449, 109] on icon at bounding box center [447, 109] width 8 height 8
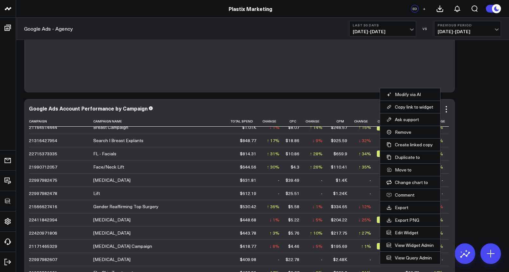
click at [403, 228] on li "Edit Widget" at bounding box center [410, 232] width 60 height 13
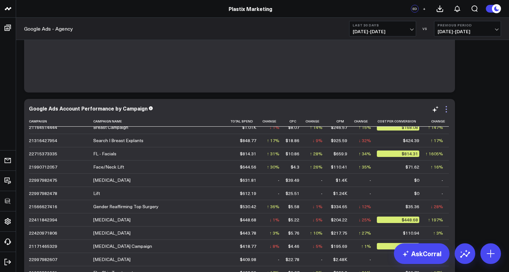
click at [449, 110] on icon at bounding box center [447, 109] width 8 height 8
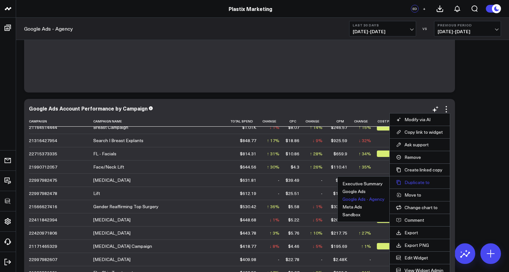
click at [419, 183] on button "Duplicate to" at bounding box center [419, 182] width 47 height 6
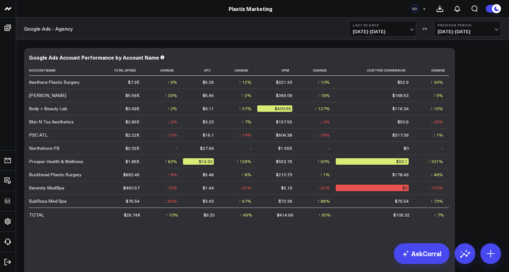
scroll to position [226, 0]
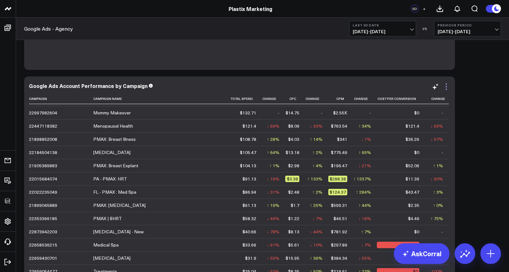
click at [449, 87] on icon at bounding box center [447, 87] width 8 height 8
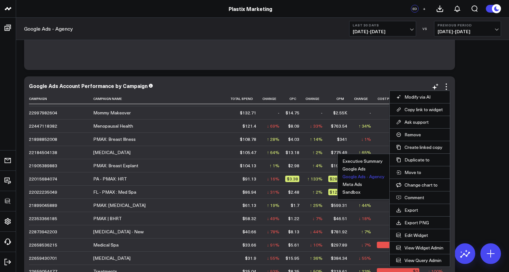
click at [366, 175] on button "Google Ads - Agency" at bounding box center [364, 176] width 42 height 5
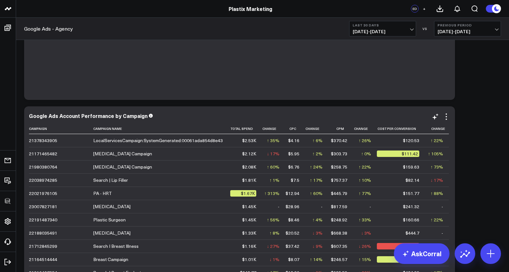
scroll to position [697, 0]
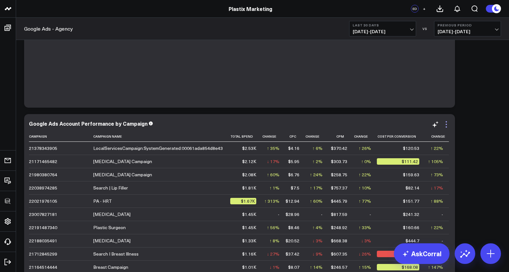
click at [445, 122] on icon at bounding box center [447, 124] width 8 height 8
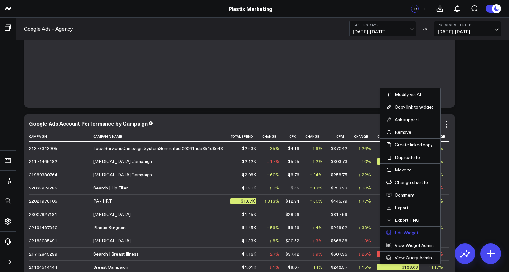
click at [403, 230] on button "Edit Widget" at bounding box center [410, 232] width 47 height 6
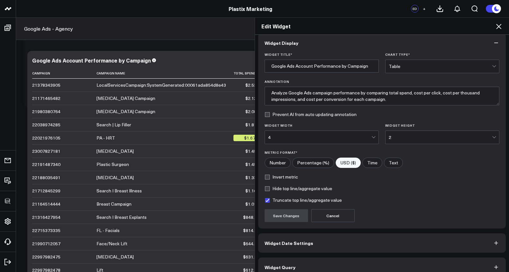
scroll to position [16, 0]
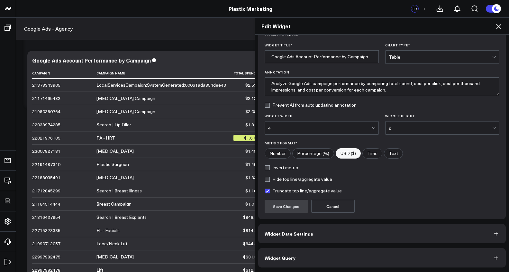
click at [402, 253] on button "Widget Query" at bounding box center [382, 257] width 248 height 19
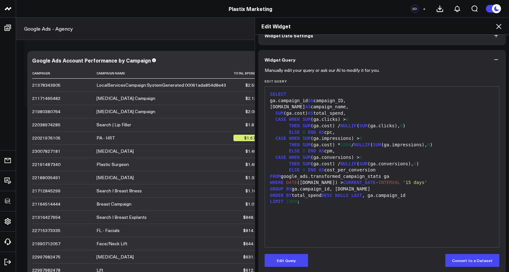
scroll to position [44, 0]
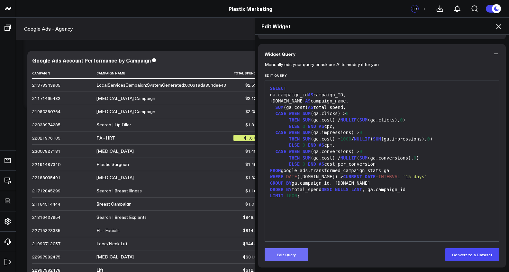
click at [305, 257] on button "Edit Query" at bounding box center [286, 254] width 43 height 13
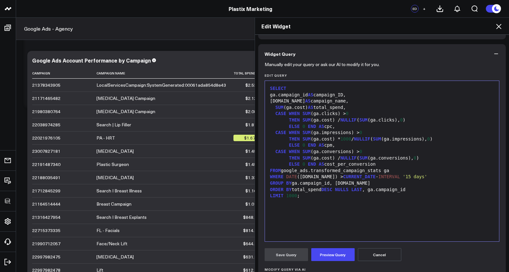
click at [320, 223] on div "SELECT ga.campaign_id AS campaign_ID, ga.name AS campaign_name, SUM (ga.cost) A…" at bounding box center [382, 161] width 228 height 154
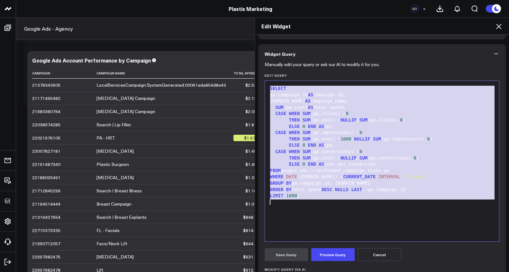
copy div "SELECT ga.campaign_id AS campaign_ID, ga.name AS campaign_name, SUM (ga.cost) A…"
click at [366, 198] on div "SELECT ga.campaign_id AS campaign_ID, ga.name AS campaign_name, SUM (ga.cost) A…" at bounding box center [382, 161] width 228 height 154
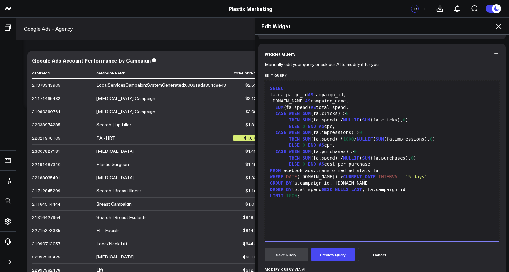
click at [335, 246] on form "Manually edit your query or ask our AI to modify it for you. Edit Query 99 1 2 …" at bounding box center [382, 201] width 235 height 277
click at [335, 251] on button "Preview Query" at bounding box center [332, 254] width 43 height 13
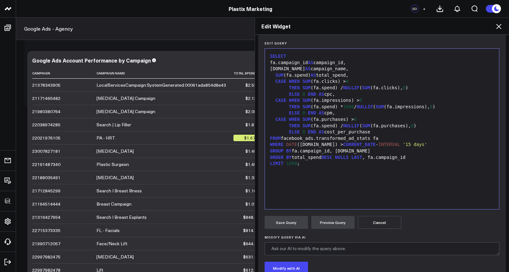
scroll to position [73, 0]
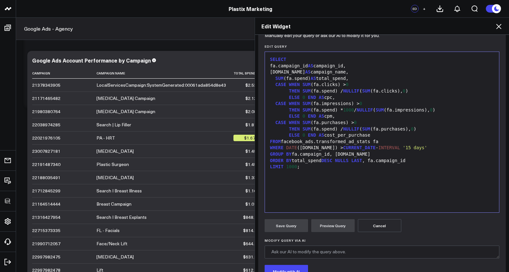
click at [291, 73] on div "fa.name AS campaign_name," at bounding box center [382, 72] width 228 height 6
click at [288, 73] on div "fa.name AS campaign_name," at bounding box center [382, 72] width 228 height 6
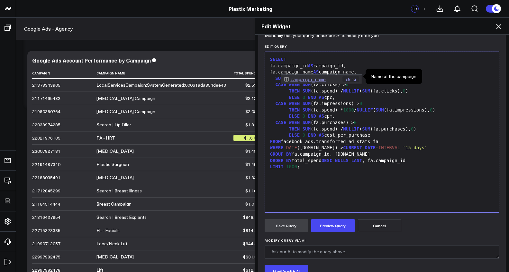
drag, startPoint x: 317, startPoint y: 142, endPoint x: 318, endPoint y: 138, distance: 4.2
click at [317, 142] on div "FROM facebook_ads.transformed_ad_stats fa" at bounding box center [382, 141] width 228 height 6
click at [325, 226] on button "Preview Query" at bounding box center [332, 225] width 43 height 13
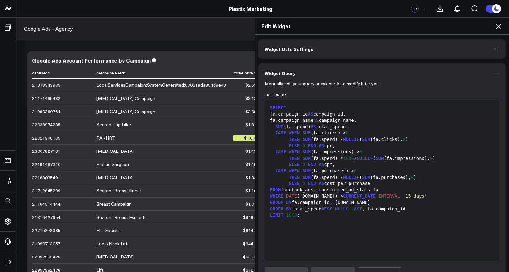
scroll to position [39, 0]
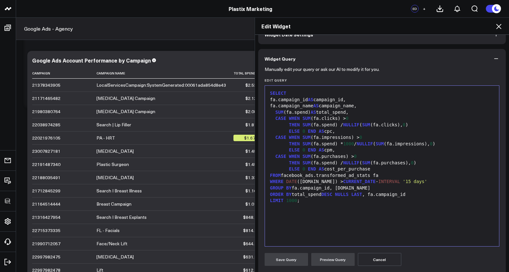
click at [349, 187] on div "GROUP BY fa.campaign_id, fa.name" at bounding box center [382, 188] width 228 height 6
click at [331, 260] on button "Preview Query" at bounding box center [332, 259] width 43 height 13
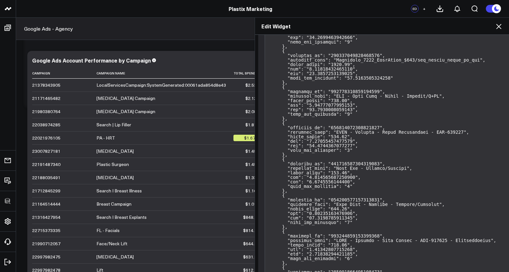
scroll to position [142, 0]
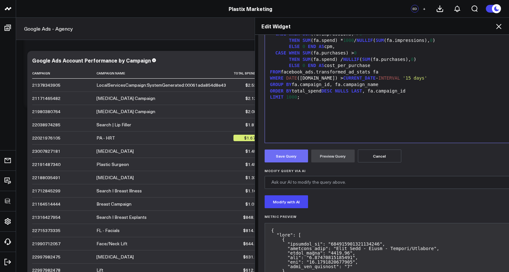
click at [295, 155] on button "Save Query" at bounding box center [286, 155] width 43 height 13
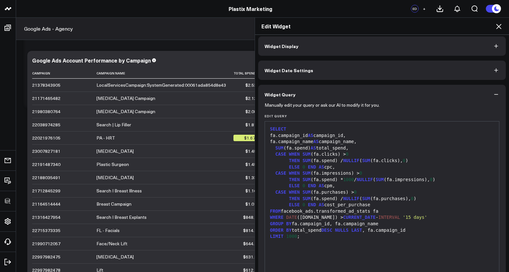
scroll to position [0, 0]
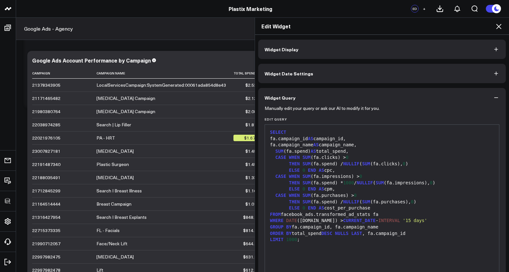
click at [283, 51] on span "Widget Display" at bounding box center [282, 49] width 34 height 5
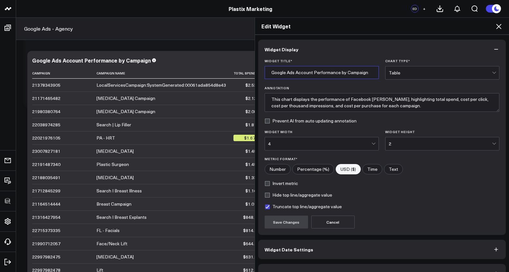
click at [275, 72] on input "Google Ads Account Performance by Campaign" at bounding box center [322, 72] width 114 height 13
drag, startPoint x: 358, startPoint y: 75, endPoint x: 392, endPoint y: 74, distance: 34.8
click at [392, 74] on div "Widget Title * Facebook Ads Account Performance by Campaign Chart Type * Table" at bounding box center [382, 69] width 235 height 21
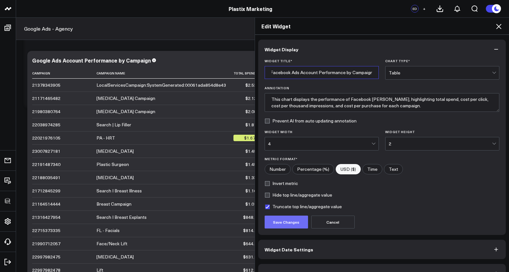
type input "Facebook Ads Account Performance by Campaign"
click at [296, 228] on button "Save Changes" at bounding box center [286, 221] width 43 height 13
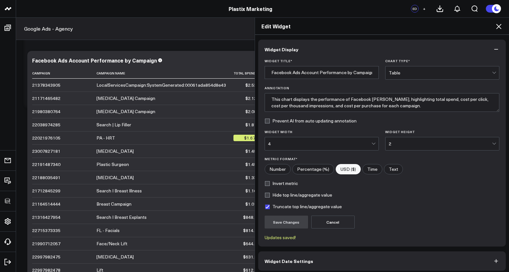
click at [125, 150] on div "Edit Widget Widget Display Widget Title * Facebook Ads Account Performance by C…" at bounding box center [254, 144] width 509 height 254
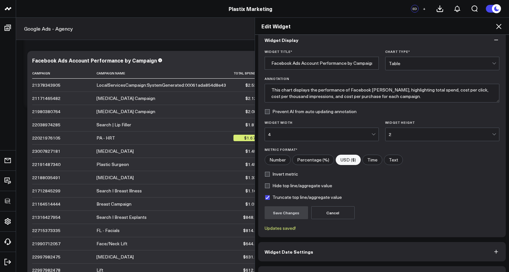
scroll to position [27, 0]
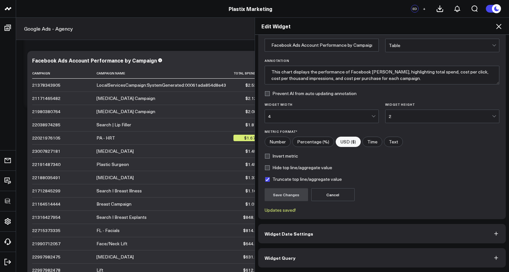
click at [351, 258] on button "Widget Query" at bounding box center [382, 257] width 248 height 19
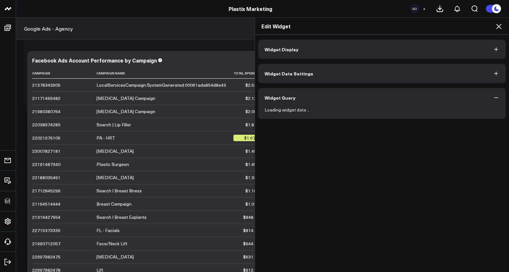
scroll to position [0, 0]
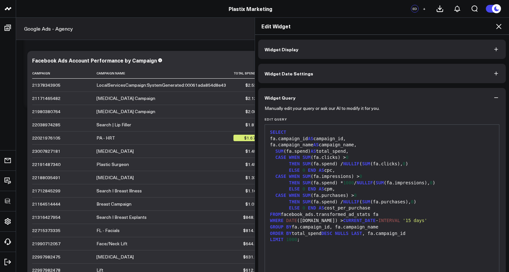
click at [503, 26] on div "Edit Widget" at bounding box center [382, 26] width 254 height 17
click at [501, 27] on icon at bounding box center [499, 27] width 8 height 8
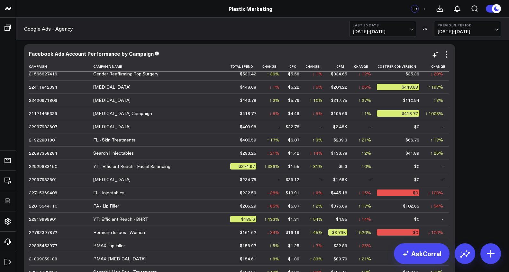
scroll to position [486, 0]
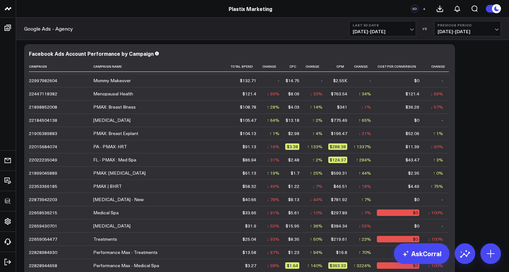
click at [55, 28] on link "Google Ads - Agency" at bounding box center [48, 28] width 49 height 7
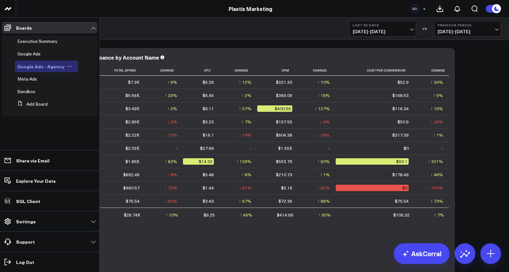
click at [67, 65] on icon at bounding box center [69, 66] width 5 height 5
click at [93, 75] on button "Edit Name" at bounding box center [96, 75] width 52 height 12
click at [34, 66] on div "Google Ads - Agency" at bounding box center [49, 66] width 64 height 8
click at [36, 66] on div "Google & Meta Ads - Agency" at bounding box center [49, 68] width 64 height 12
click at [85, 69] on icon at bounding box center [85, 68] width 6 height 6
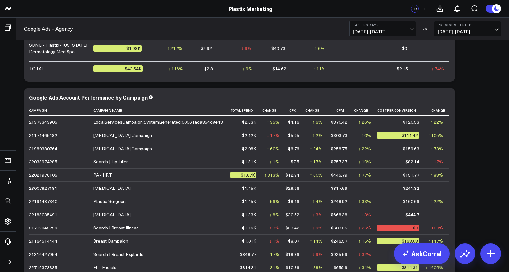
scroll to position [458, 0]
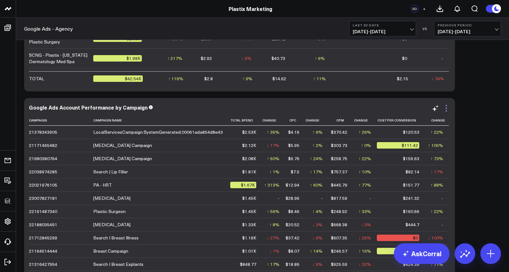
click at [444, 110] on icon at bounding box center [447, 108] width 8 height 8
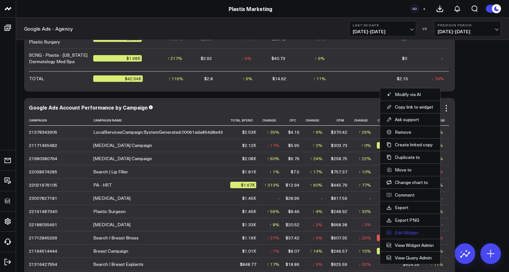
click at [410, 231] on button "Edit Widget" at bounding box center [410, 232] width 47 height 6
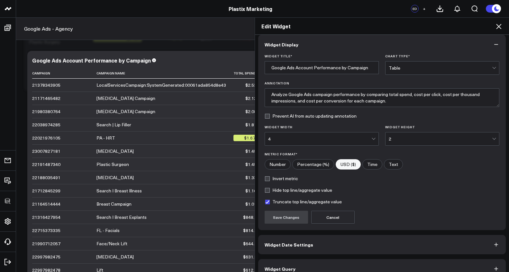
scroll to position [16, 0]
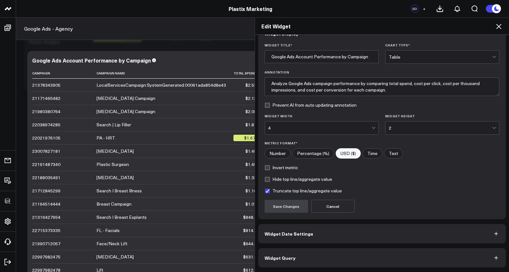
click at [412, 258] on button "Widget Query" at bounding box center [382, 257] width 248 height 19
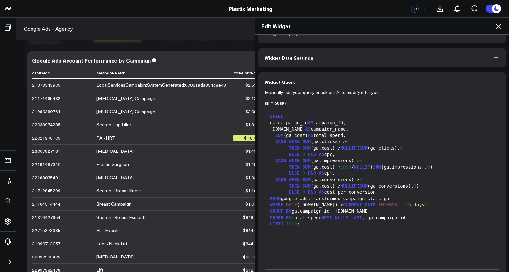
scroll to position [0, 0]
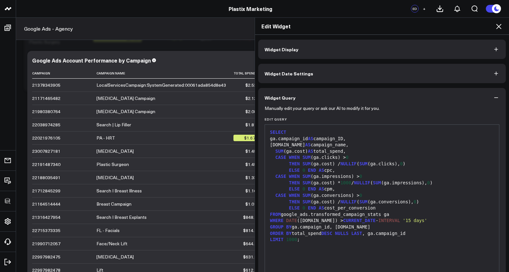
click at [500, 30] on icon at bounding box center [499, 27] width 8 height 8
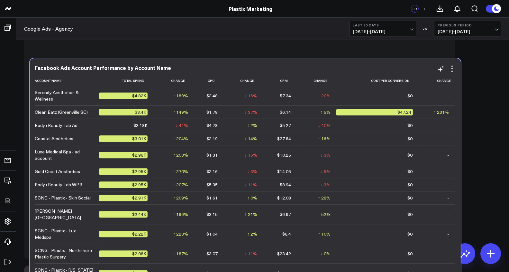
scroll to position [417, 0]
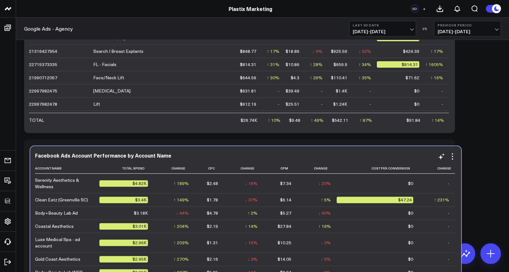
drag, startPoint x: 297, startPoint y: 100, endPoint x: 303, endPoint y: 159, distance: 58.5
click at [303, 159] on div "Facebook Ads Account Performance by Account Name" at bounding box center [245, 155] width 421 height 7
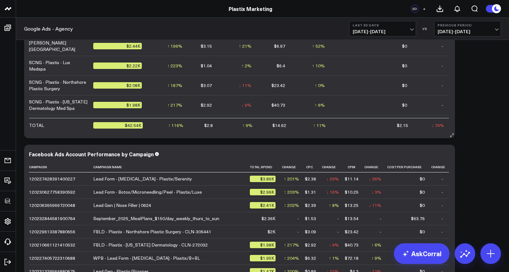
scroll to position [664, 0]
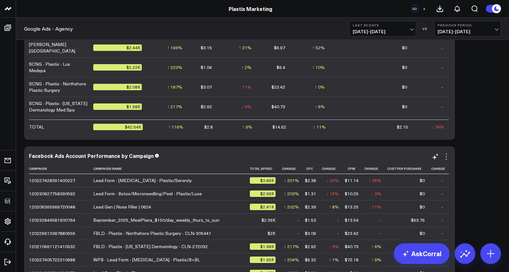
click at [448, 155] on icon at bounding box center [447, 156] width 8 height 8
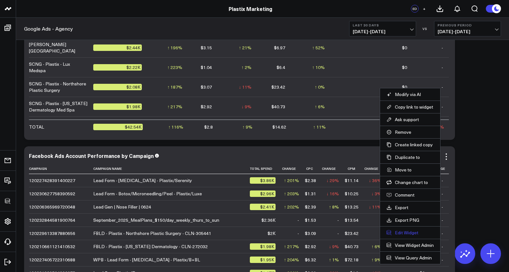
click at [413, 232] on button "Edit Widget" at bounding box center [410, 232] width 47 height 6
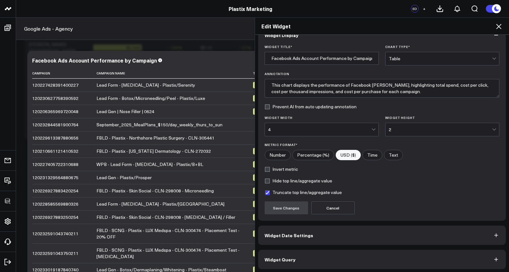
scroll to position [16, 0]
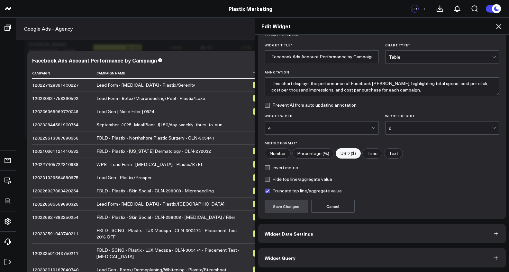
click at [411, 254] on button "Widget Query" at bounding box center [382, 257] width 248 height 19
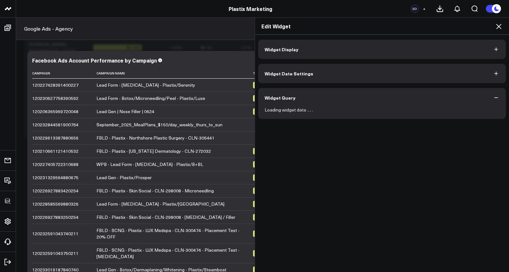
scroll to position [0, 0]
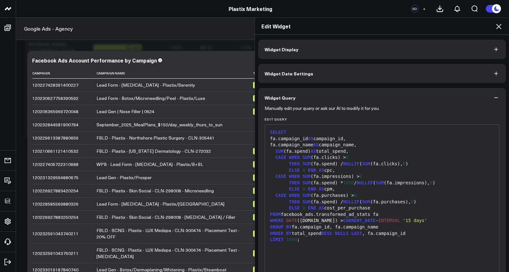
click at [499, 28] on icon at bounding box center [499, 27] width 8 height 8
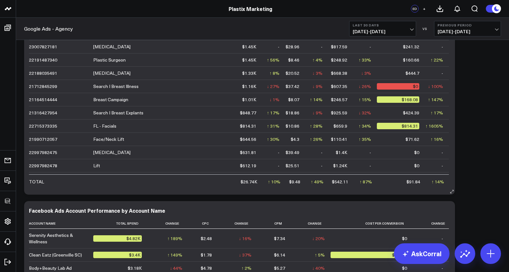
scroll to position [355, 0]
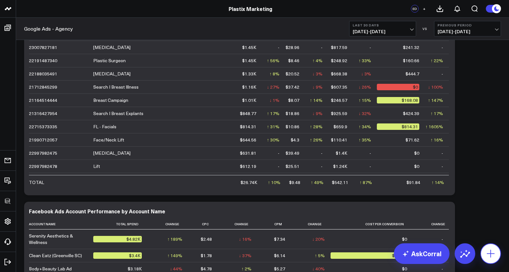
click at [489, 257] on icon at bounding box center [491, 253] width 10 height 10
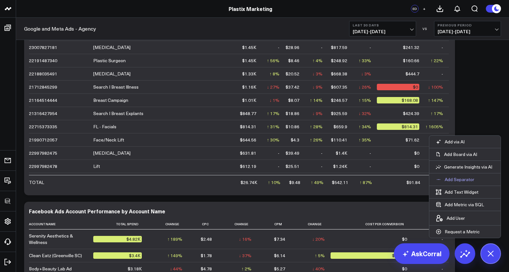
click at [461, 180] on p "Add Separator" at bounding box center [460, 179] width 30 height 6
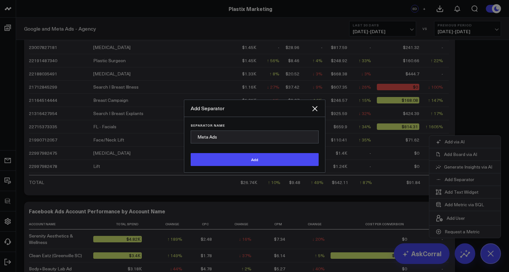
type input "Meta Ads"
click at [260, 166] on div "Separator Name Meta Ads Add" at bounding box center [254, 144] width 141 height 55
click at [260, 163] on button "Add" at bounding box center [255, 159] width 128 height 13
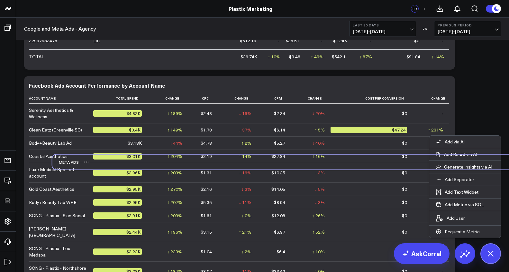
scroll to position [471, 0]
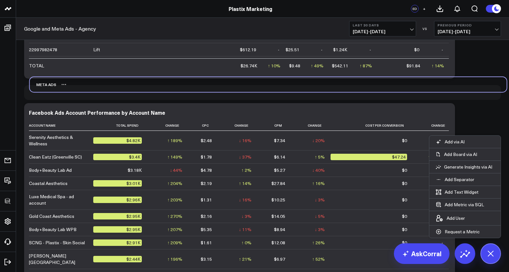
drag, startPoint x: 184, startPoint y: 244, endPoint x: 189, endPoint y: 85, distance: 159.0
click at [189, 85] on div "Meta Ads" at bounding box center [268, 84] width 477 height 15
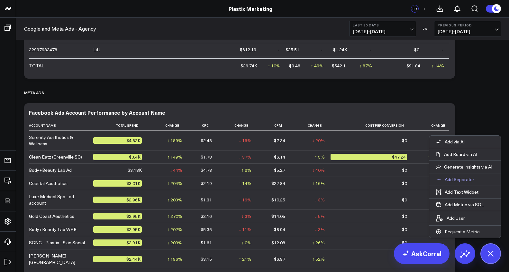
click at [461, 180] on p "Add Separator" at bounding box center [460, 179] width 30 height 6
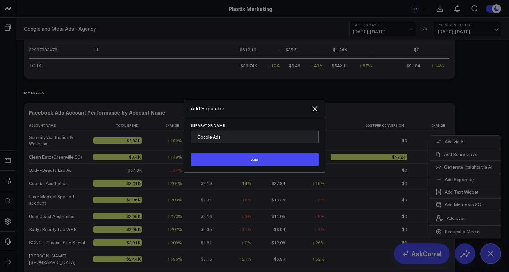
type input "Google Ads"
click at [191, 153] on button "Add" at bounding box center [255, 159] width 128 height 13
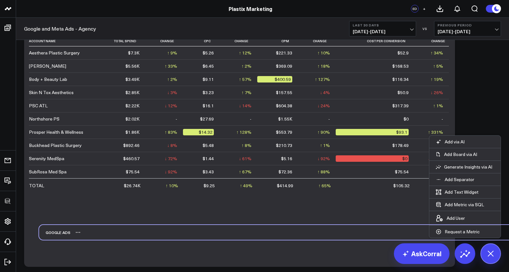
scroll to position [0, 0]
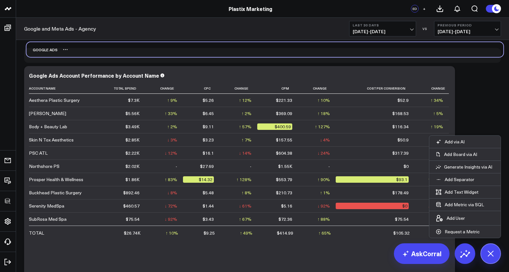
drag, startPoint x: 205, startPoint y: 244, endPoint x: 207, endPoint y: 50, distance: 194.0
click at [207, 50] on div "Google Ads" at bounding box center [264, 49] width 477 height 15
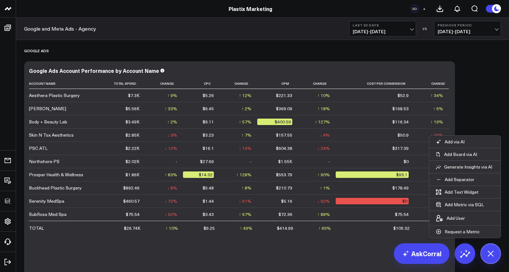
click at [491, 245] on button at bounding box center [491, 253] width 21 height 21
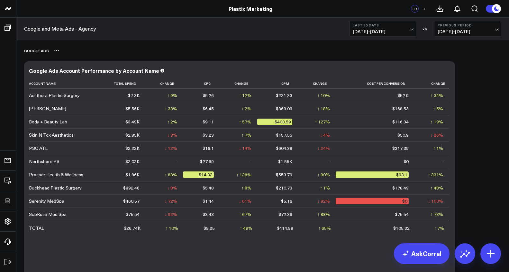
click at [147, 46] on div "Google Ads" at bounding box center [262, 50] width 477 height 15
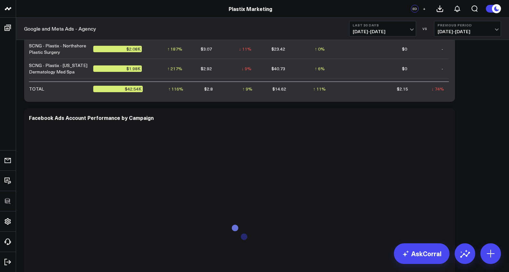
scroll to position [860, 0]
